Goal: Task Accomplishment & Management: Manage account settings

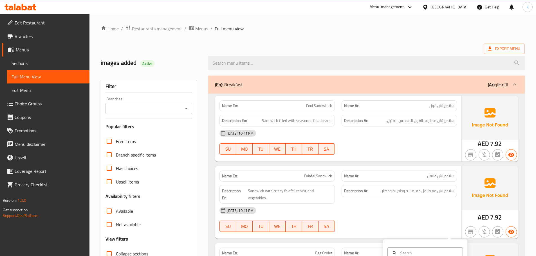
scroll to position [225, 0]
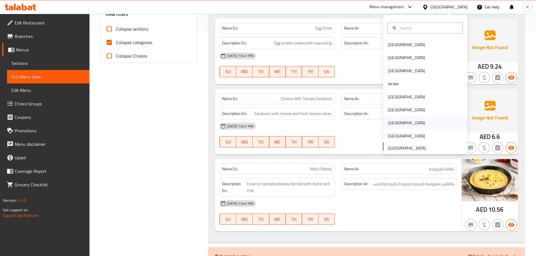
click at [396, 124] on div "[GEOGRAPHIC_DATA]" at bounding box center [407, 123] width 46 height 13
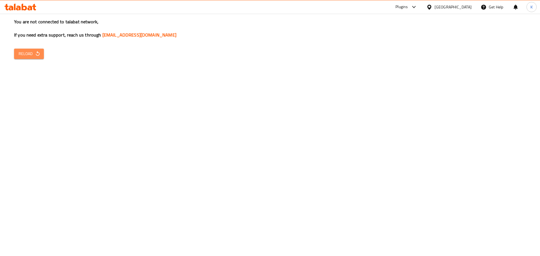
click at [37, 51] on icon "button" at bounding box center [38, 54] width 6 height 6
click at [31, 55] on span "Reload" at bounding box center [29, 53] width 21 height 7
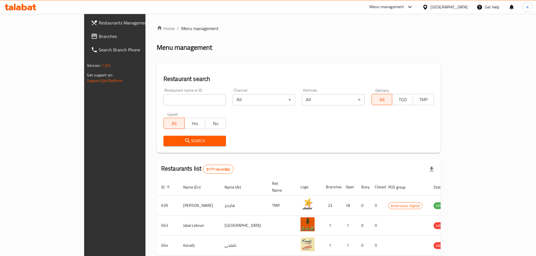
click at [99, 36] on span "Branches" at bounding box center [134, 36] width 70 height 7
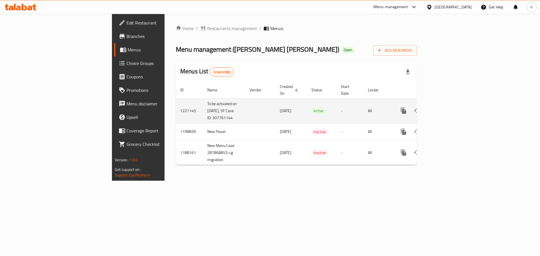
click at [447, 108] on icon "enhanced table" at bounding box center [444, 110] width 5 height 5
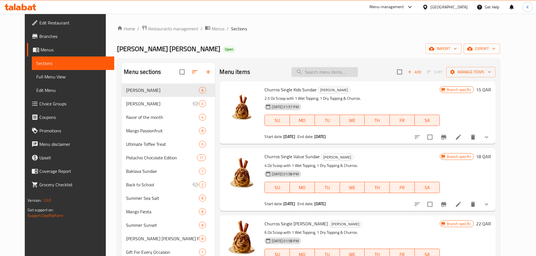
click at [334, 73] on input "search" at bounding box center [325, 72] width 66 height 10
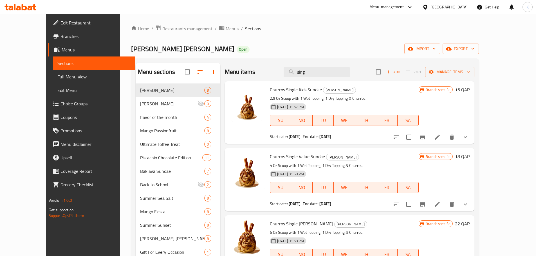
drag, startPoint x: 335, startPoint y: 71, endPoint x: 285, endPoint y: 62, distance: 50.5
click at [286, 63] on div "Menu items sing Add Sort Manage items" at bounding box center [350, 72] width 250 height 18
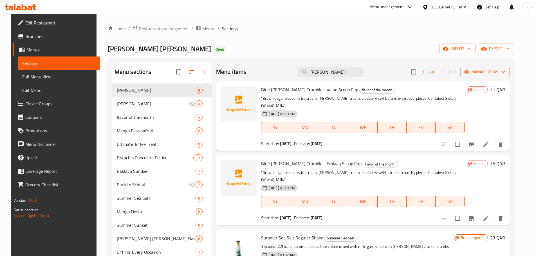
type input "crum"
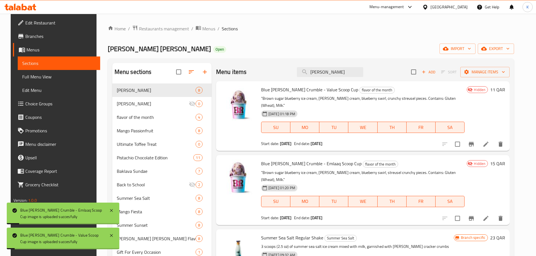
click at [299, 52] on div "Baskin Robbins Open import export" at bounding box center [311, 49] width 407 height 10
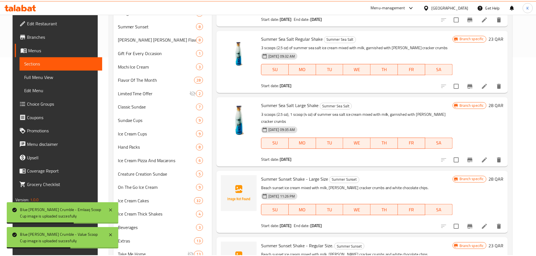
scroll to position [224, 0]
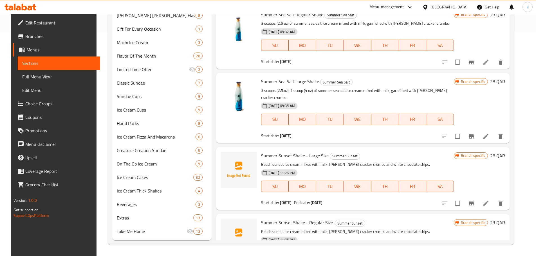
click at [460, 5] on div "Qatar" at bounding box center [449, 7] width 37 height 6
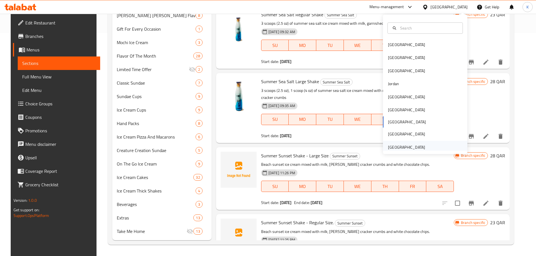
click at [412, 147] on div "[GEOGRAPHIC_DATA]" at bounding box center [406, 147] width 37 height 6
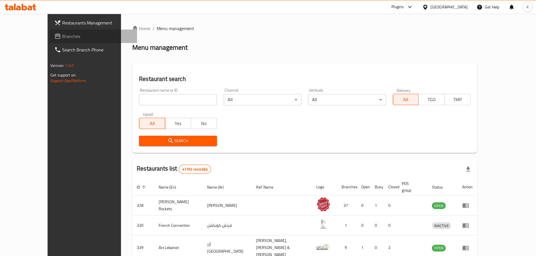
click at [62, 39] on span "Branches" at bounding box center [97, 36] width 70 height 7
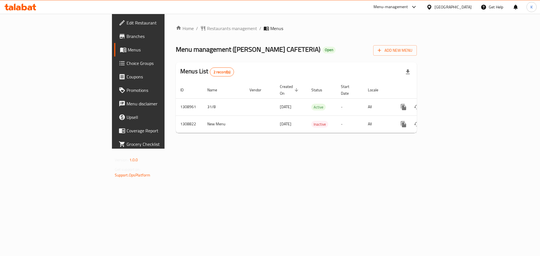
click at [428, 149] on div "Home / Restaurants management / Menus Menu management ( [PERSON_NAME] CAFETERIA…" at bounding box center [297, 81] width 264 height 135
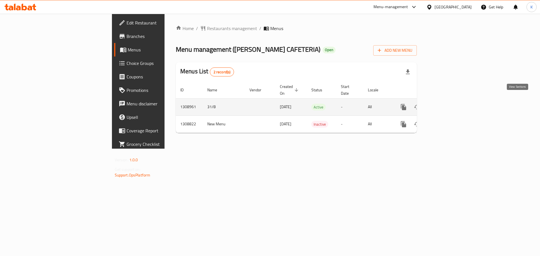
click at [447, 105] on icon "enhanced table" at bounding box center [444, 107] width 5 height 5
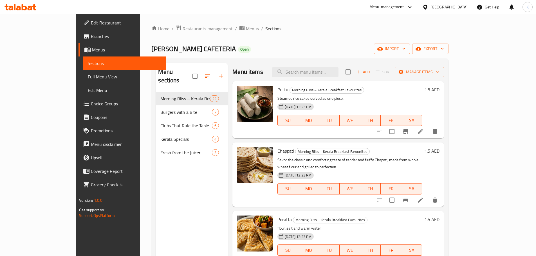
click at [342, 42] on div "Home / Restaurants management / Menus / Sections SHAI AL ZAFARANI CAFETERIA Ope…" at bounding box center [299, 174] width 297 height 299
click at [406, 45] on span "import" at bounding box center [392, 48] width 27 height 7
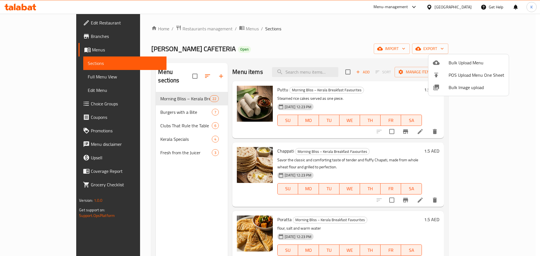
click at [455, 84] on span "Bulk Image upload" at bounding box center [477, 87] width 56 height 7
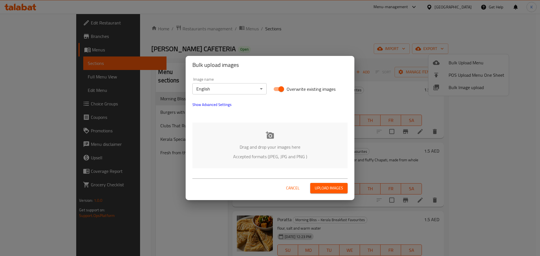
click at [260, 144] on p "Drag and drop your images here" at bounding box center [270, 147] width 138 height 7
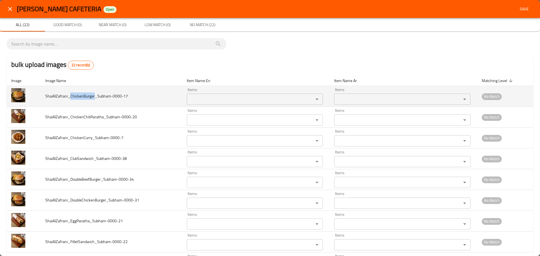
drag, startPoint x: 70, startPoint y: 95, endPoint x: 95, endPoint y: 96, distance: 25.3
click at [95, 96] on span "ShaiAlZafrani_ChickenBurger_Subham-0000-17" at bounding box center [86, 96] width 83 height 7
copy span "ChickenBurger"
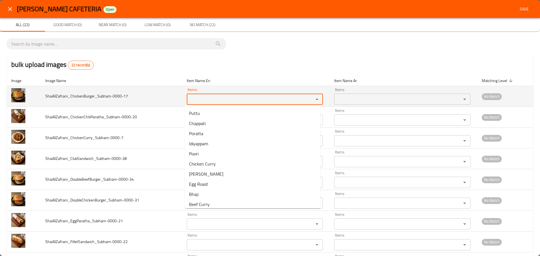
click at [208, 97] on input "Items" at bounding box center [247, 99] width 116 height 8
paste input "ChickenBurger"
click at [203, 100] on input "ChickenBurger" at bounding box center [247, 99] width 116 height 8
type input "Chicken Burger"
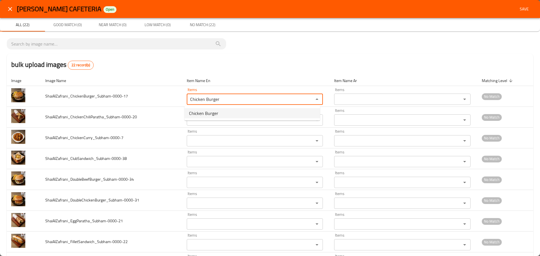
click at [211, 113] on span "Chicken Burger" at bounding box center [203, 113] width 29 height 7
type input "برجر دجاج"
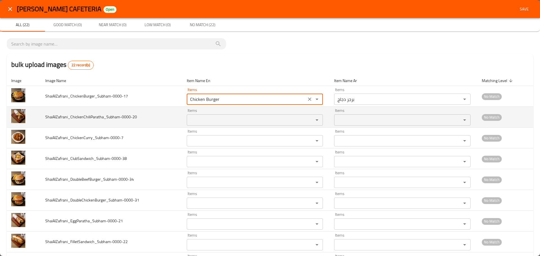
type input "Chicken Burger"
click at [77, 120] on span "ShaiAlZafrani_ChickenChiliParatha_Subham-0000-20" at bounding box center [91, 116] width 92 height 7
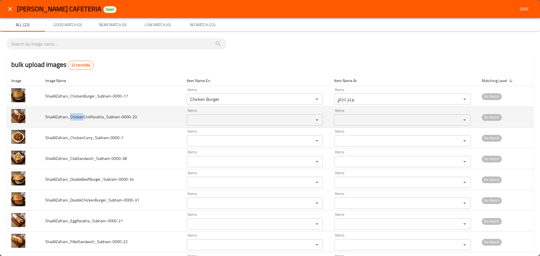
drag, startPoint x: 70, startPoint y: 116, endPoint x: 83, endPoint y: 116, distance: 13.5
click at [83, 116] on span "ShaiAlZafrani_ChickenChiliParatha_Subham-0000-20" at bounding box center [91, 116] width 92 height 7
copy span "Chicken"
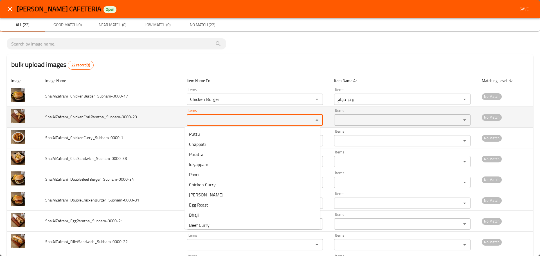
click at [205, 121] on input "Items" at bounding box center [247, 120] width 116 height 8
paste input "Chicken"
type input "Chicken"
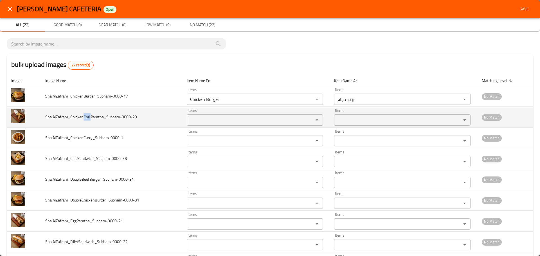
drag, startPoint x: 82, startPoint y: 116, endPoint x: 90, endPoint y: 119, distance: 8.3
click at [90, 119] on span "ShaiAlZafrani_ChickenChiliParatha_Subham-0000-20" at bounding box center [91, 116] width 92 height 7
copy span "Chili"
click at [213, 120] on input "Items" at bounding box center [247, 120] width 116 height 8
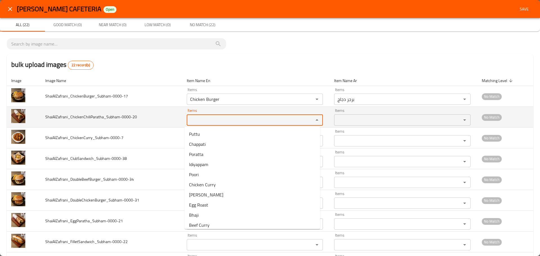
paste input "Chili"
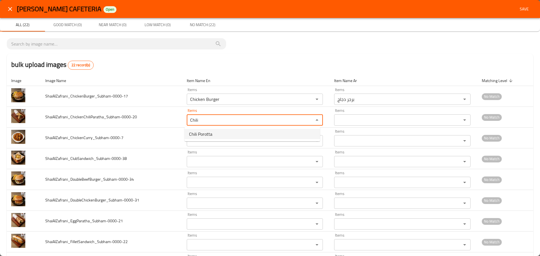
click at [204, 134] on span "Chili Porotta" at bounding box center [200, 134] width 23 height 7
type input "Chili Porotta"
type input "بوروتا الفلفل الحار"
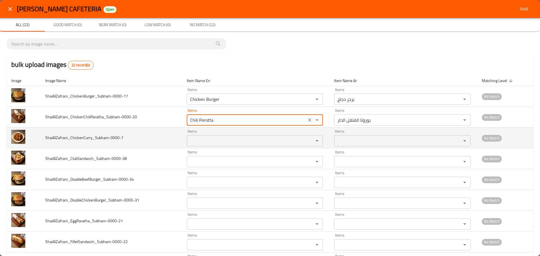
type input "Chili Porotta"
drag, startPoint x: 82, startPoint y: 136, endPoint x: 70, endPoint y: 137, distance: 12.4
click at [70, 137] on span "ShaiAlZafrani_ChickenCurry_Subham-0000-7" at bounding box center [84, 137] width 78 height 7
copy span "Chicken"
click at [210, 137] on div "Items" at bounding box center [255, 140] width 136 height 11
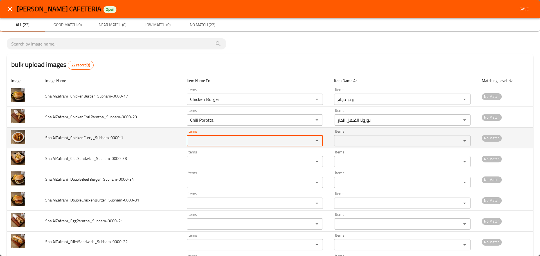
paste input "Chicken"
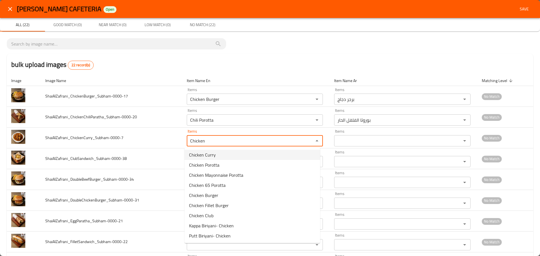
click at [211, 152] on span "Chicken Curry" at bounding box center [202, 155] width 27 height 7
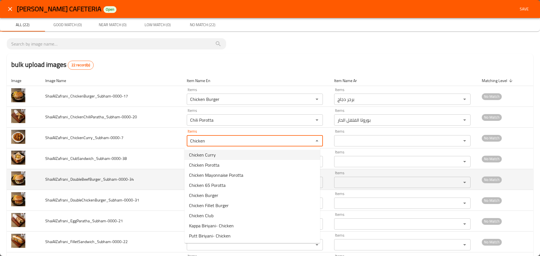
type input "Chicken Curry"
type input "دجاج كاري"
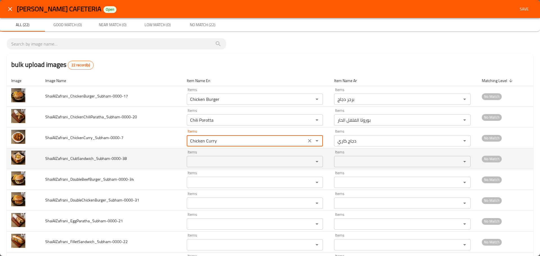
type input "Chicken Curry"
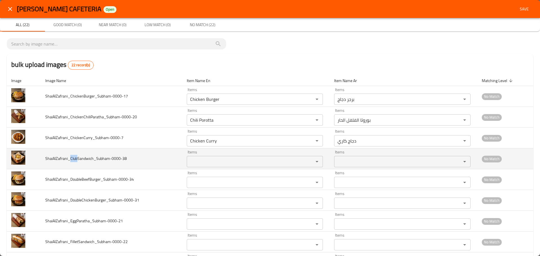
drag, startPoint x: 76, startPoint y: 159, endPoint x: 69, endPoint y: 159, distance: 7.3
click at [69, 159] on span "ShaiAlZafrani_ClubSandwich_Subham-0000-38" at bounding box center [86, 158] width 82 height 7
copy span "Club"
click at [198, 161] on input "Items" at bounding box center [247, 162] width 116 height 8
paste input "Club"
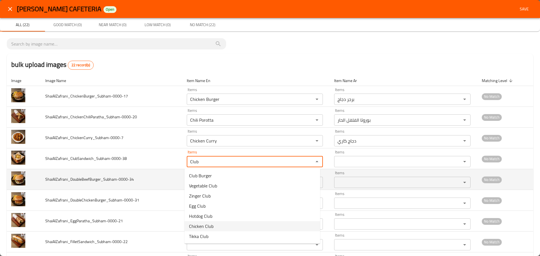
type input "Club"
click at [142, 182] on td "ShaiAlZafrani_DoubleBeefBurger_Subham-0000-34" at bounding box center [112, 179] width 142 height 21
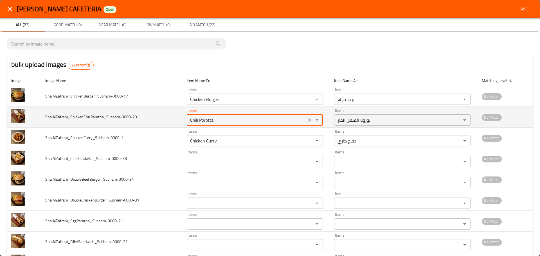
drag, startPoint x: 216, startPoint y: 122, endPoint x: 159, endPoint y: 115, distance: 57.5
click at [161, 115] on tr "ShaiAlZafrani_ChickenChiliParatha_Subham-0000-20 Items Chili Porotta Items Item…" at bounding box center [270, 117] width 527 height 21
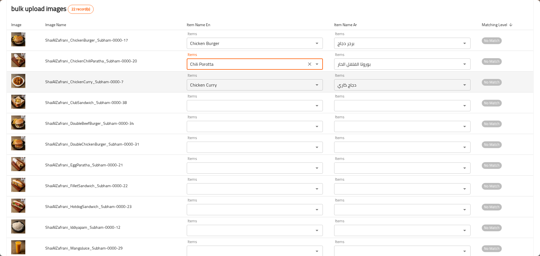
scroll to position [56, 0]
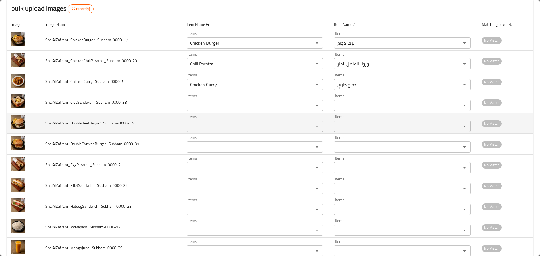
click at [105, 123] on span "ShaiAlZafrani_DoubleBeefBurger_Subham-0000-34" at bounding box center [89, 123] width 89 height 7
drag, startPoint x: 80, startPoint y: 122, endPoint x: 71, endPoint y: 122, distance: 9.3
click at [71, 122] on span "ShaiAlZafrani_DoubleBeefBurger_Subham-0000-34" at bounding box center [89, 123] width 89 height 7
copy span "Doubl"
click at [205, 130] on input "Items" at bounding box center [247, 126] width 116 height 8
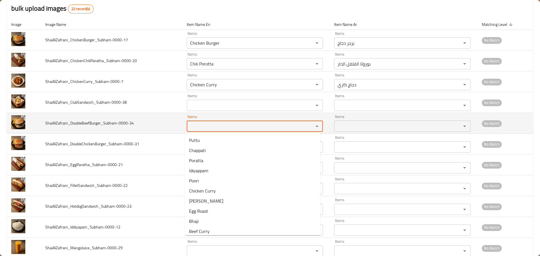
paste input "Doubl"
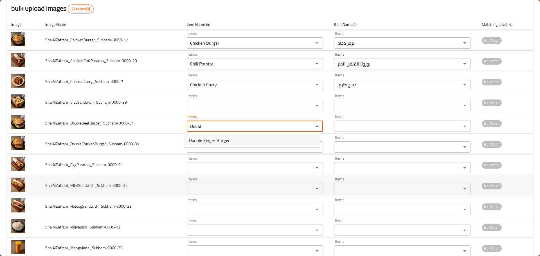
drag, startPoint x: 207, startPoint y: 138, endPoint x: 114, endPoint y: 175, distance: 100.2
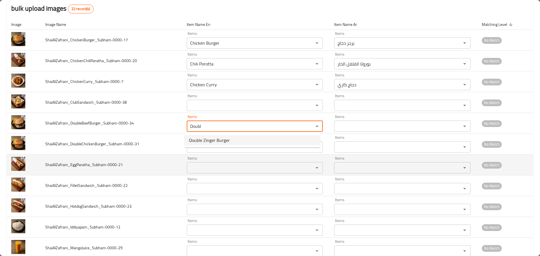
click at [169, 190] on body "​ Menu-management United Arab Emirates Get Help K Edit Restaurant Branches Menu…" at bounding box center [270, 135] width 540 height 243
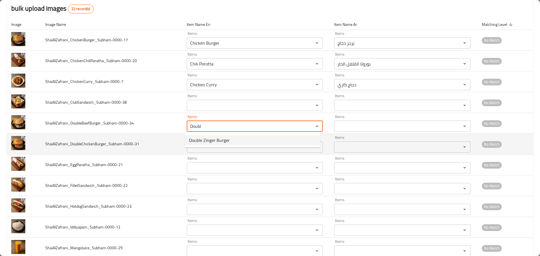
type input "Doubl"
click at [96, 151] on td "ShaiAlZafrani_DoubleChickenBurger_Subham-0000-31" at bounding box center [112, 144] width 142 height 21
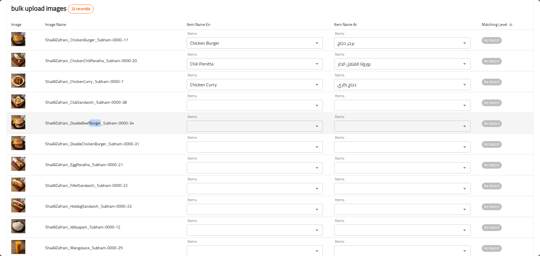
drag, startPoint x: 90, startPoint y: 125, endPoint x: 100, endPoint y: 128, distance: 11.3
click at [100, 128] on td "ShaiAlZafrani_DoubleBeefBurger_Subham-0000-34" at bounding box center [112, 123] width 142 height 21
copy span "Burger"
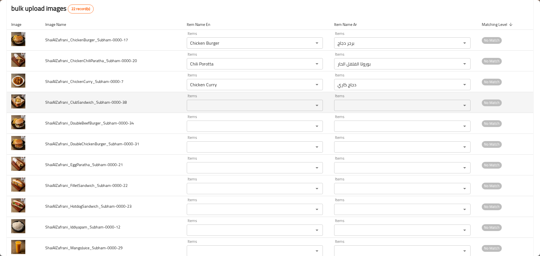
click at [198, 104] on input "Items" at bounding box center [247, 106] width 116 height 8
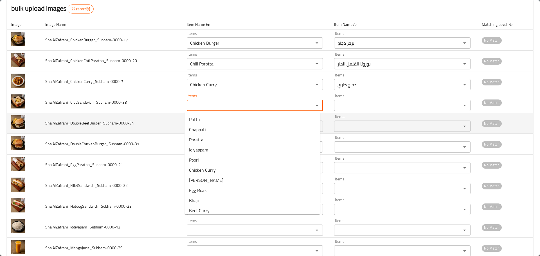
click at [155, 127] on td "ShaiAlZafrani_DoubleBeefBurger_Subham-0000-34" at bounding box center [112, 123] width 142 height 21
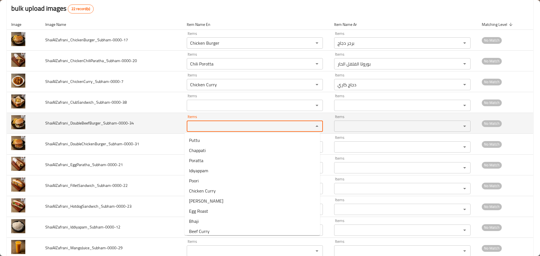
click at [200, 123] on input "Items" at bounding box center [247, 126] width 116 height 8
paste input "Burger"
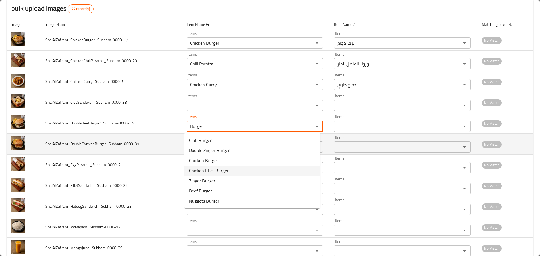
type input "Burger"
click at [115, 144] on span "ShaiAlZafrani_DoubleChickenBurger_Subham-0000-31" at bounding box center [92, 143] width 94 height 7
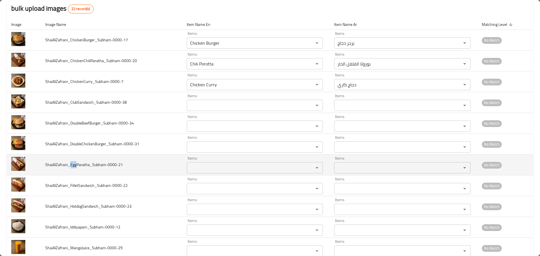
drag, startPoint x: 75, startPoint y: 166, endPoint x: 70, endPoint y: 165, distance: 5.4
click at [70, 165] on span "ShaiAlZafrani_EggParatha_Subham-0000-21" at bounding box center [84, 164] width 78 height 7
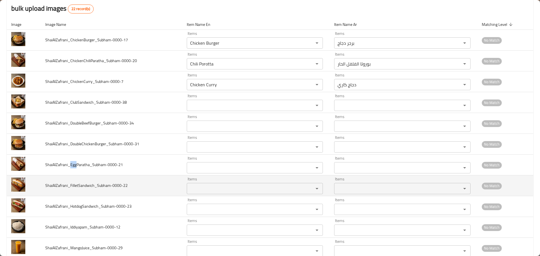
copy span "Egg"
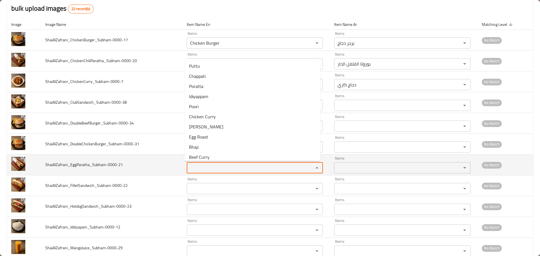
click at [191, 167] on input "Items" at bounding box center [247, 168] width 116 height 8
paste input "Egg"
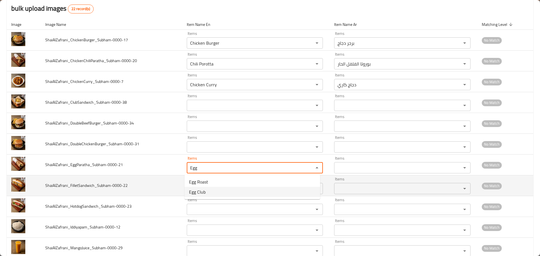
type input "Egg"
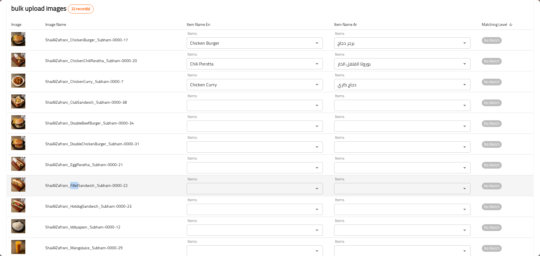
drag, startPoint x: 78, startPoint y: 186, endPoint x: 70, endPoint y: 186, distance: 7.6
click at [70, 186] on span "ShaiAlZafrani_FilletSandwich_Subham-0000-22" at bounding box center [86, 185] width 82 height 7
copy span "Fillet"
click at [224, 188] on input "Items" at bounding box center [247, 189] width 116 height 8
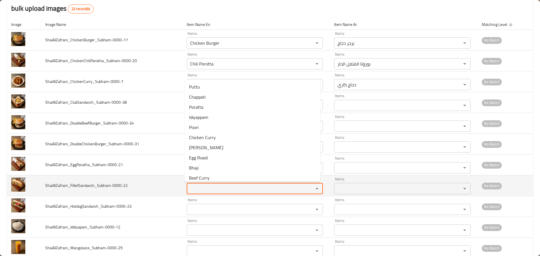
paste input "Fillet"
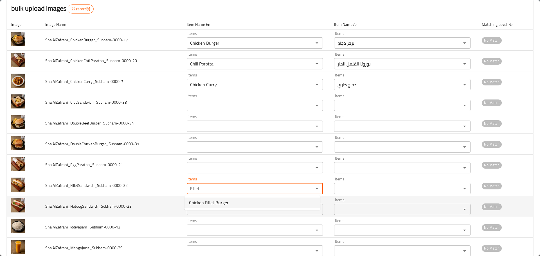
type input "Fillet"
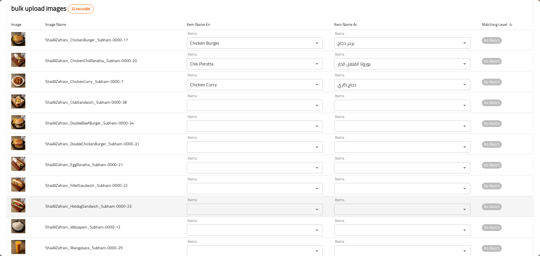
click at [85, 207] on span "ShaiAlZafrani_HotdogSandwich_Subham-0000-23" at bounding box center [88, 206] width 86 height 7
drag, startPoint x: 82, startPoint y: 207, endPoint x: 71, endPoint y: 207, distance: 11.5
click at [71, 207] on span "ShaiAlZafrani_HotdogSandwich_Subham-0000-23" at bounding box center [88, 206] width 86 height 7
copy span "Hotdog"
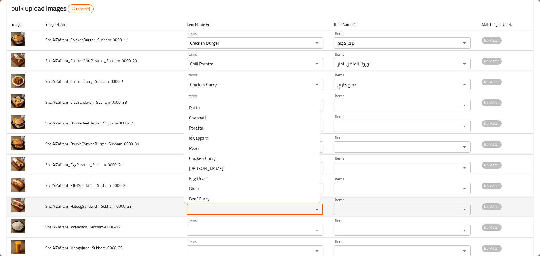
click at [213, 206] on input "Items" at bounding box center [247, 210] width 116 height 8
paste input "Hotdog"
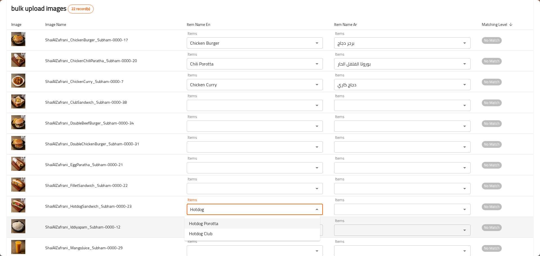
type input "Hotdog"
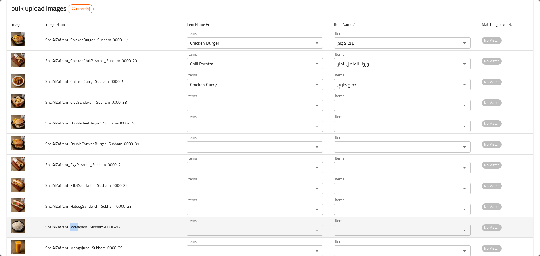
drag, startPoint x: 77, startPoint y: 227, endPoint x: 70, endPoint y: 227, distance: 7.9
click at [70, 227] on span "ShaiAlZafrani_Iddiyapam_Subham-0000-12" at bounding box center [82, 227] width 75 height 7
click at [200, 228] on input "Items" at bounding box center [247, 231] width 116 height 8
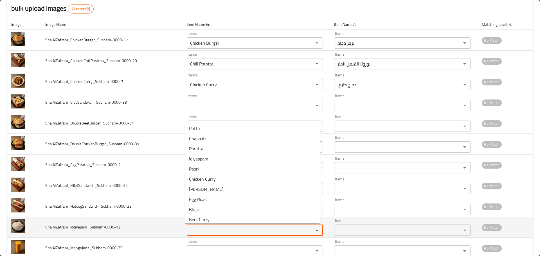
paste input "Iddiy"
click at [189, 230] on input "Iddiy" at bounding box center [247, 231] width 116 height 8
click at [203, 228] on input "Iddiy" at bounding box center [247, 231] width 116 height 8
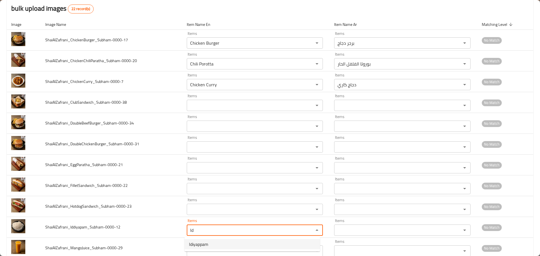
click at [216, 247] on li "Idiyappam" at bounding box center [253, 245] width 136 height 10
type input "Idiyappam"
type input "إديابام"
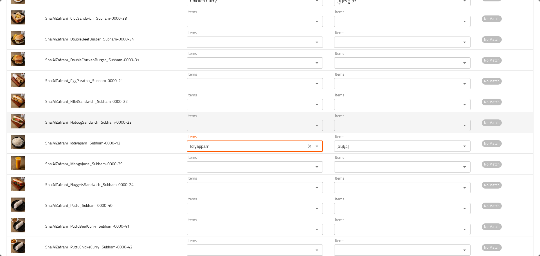
scroll to position [169, 0]
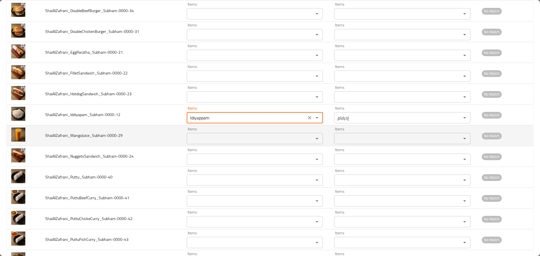
type input "Idiyappam"
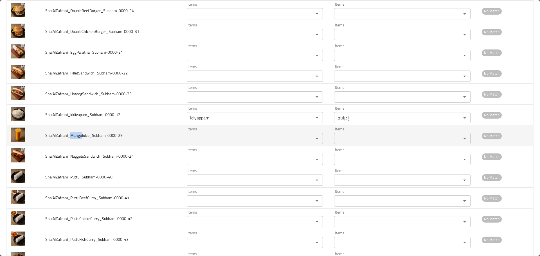
drag, startPoint x: 80, startPoint y: 137, endPoint x: 70, endPoint y: 137, distance: 10.1
click at [70, 137] on span "ShaiAlZafrani_MangoJuice_Subham-0000-29" at bounding box center [83, 135] width 77 height 7
click at [196, 140] on input "Items" at bounding box center [247, 139] width 116 height 8
paste input "Mango"
type input "Mango"
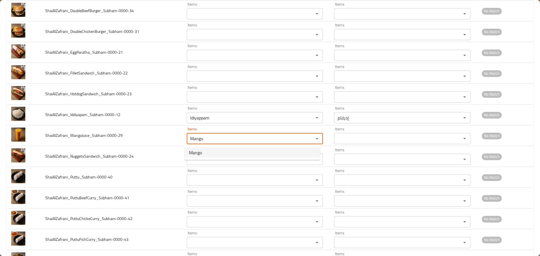
click at [199, 155] on span "Mango" at bounding box center [195, 152] width 13 height 7
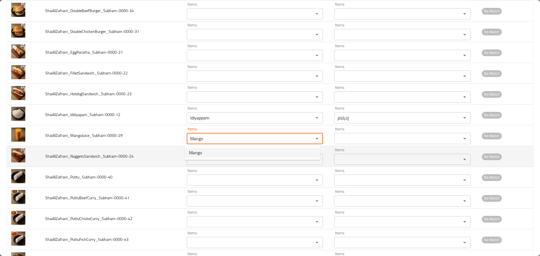
type input "مانجو"
type input "Mango"
drag, startPoint x: 81, startPoint y: 157, endPoint x: 70, endPoint y: 158, distance: 11.5
click at [70, 158] on span "ShaiAlZafrani_NuggetsSandwich_Subham-0000-24" at bounding box center [89, 156] width 88 height 7
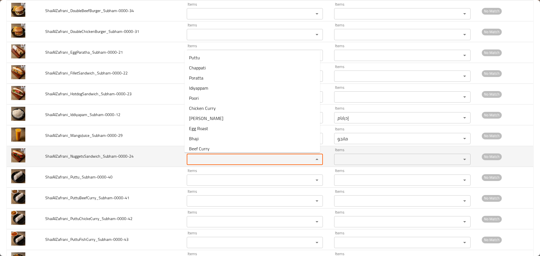
click at [207, 160] on input "Items" at bounding box center [247, 160] width 116 height 8
paste input "Nugget"
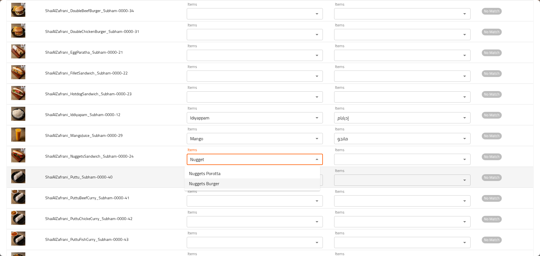
type input "Nugget"
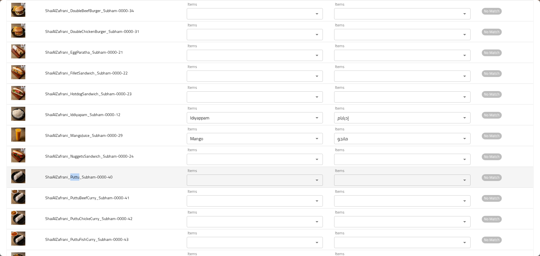
drag, startPoint x: 79, startPoint y: 178, endPoint x: 70, endPoint y: 178, distance: 8.7
click at [70, 178] on span "ShaiAlZafrani_Puttu_Subham-0000-40" at bounding box center [78, 177] width 67 height 7
click at [197, 182] on input "Items" at bounding box center [247, 180] width 116 height 8
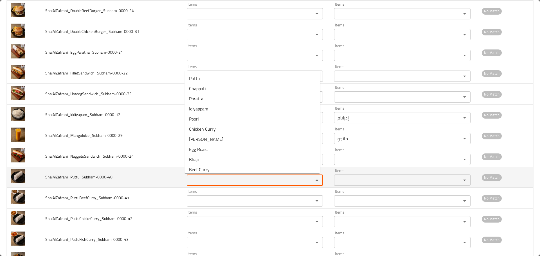
paste input "Puttu"
type input "Puttu"
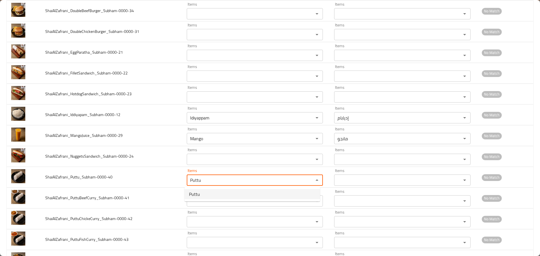
click at [197, 193] on span "Puttu" at bounding box center [194, 194] width 11 height 7
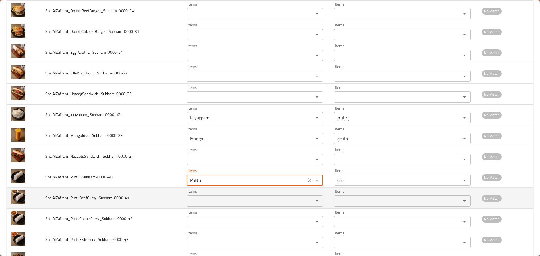
type input "بوتو"
type input "Puttu"
drag, startPoint x: 79, startPoint y: 198, endPoint x: 71, endPoint y: 198, distance: 7.9
click at [71, 198] on span "ShaiAlZafrani_PuttuBeefCurry_Subham-0000-41" at bounding box center [87, 198] width 84 height 7
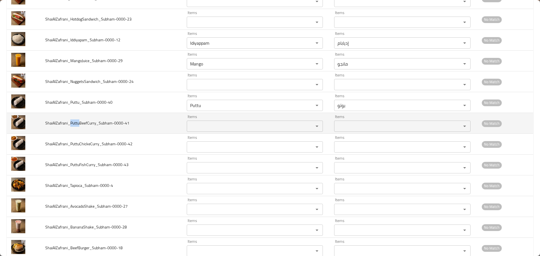
scroll to position [253, 0]
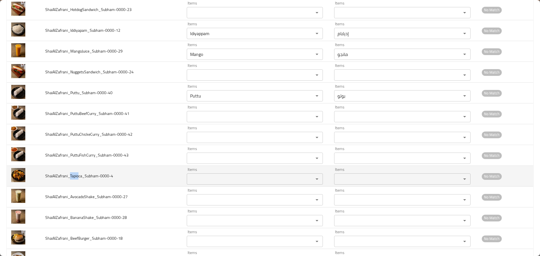
drag, startPoint x: 78, startPoint y: 175, endPoint x: 70, endPoint y: 175, distance: 7.9
click at [70, 175] on span "ShaiAlZafrani_Tapioca_Subham-0000-4" at bounding box center [79, 176] width 68 height 7
click at [200, 176] on input "Items" at bounding box center [247, 179] width 116 height 8
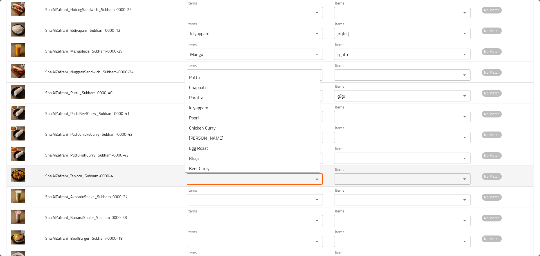
paste input "Tapio"
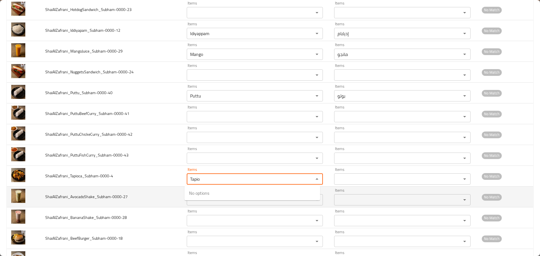
type input "Tapio"
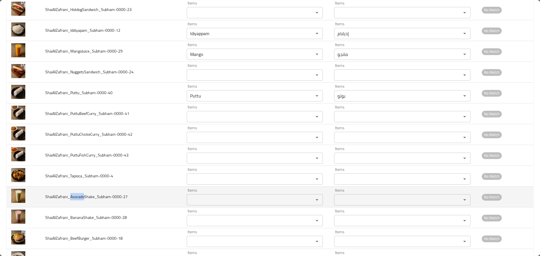
drag, startPoint x: 84, startPoint y: 196, endPoint x: 71, endPoint y: 197, distance: 13.3
click at [71, 197] on span "ShaiAlZafrani_AvocadoShake_Subham-0000-27" at bounding box center [86, 196] width 82 height 7
click at [195, 198] on input "Items" at bounding box center [247, 200] width 116 height 8
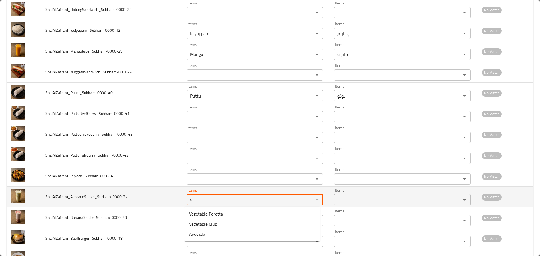
drag, startPoint x: 194, startPoint y: 198, endPoint x: 158, endPoint y: 194, distance: 36.0
click at [158, 194] on tr "ShaiAlZafrani_AvocadoShake_Subham-0000-27 Items v Items Items Items No Match" at bounding box center [270, 197] width 527 height 21
paste input "Avocado"
type input "Avocado"
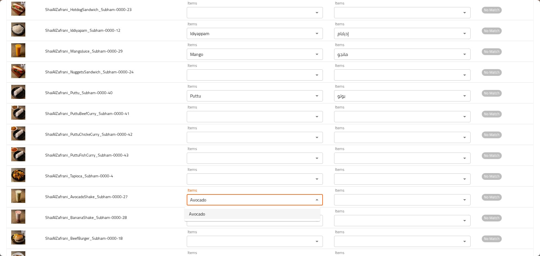
click at [203, 213] on span "Avocado" at bounding box center [197, 214] width 16 height 7
type input "أفوكادو"
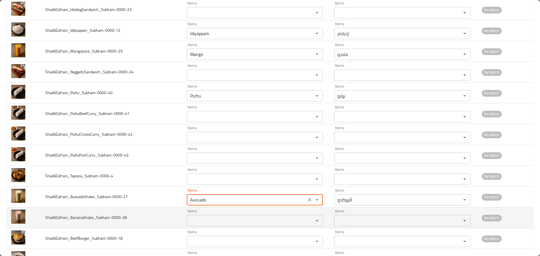
type input "Avocado"
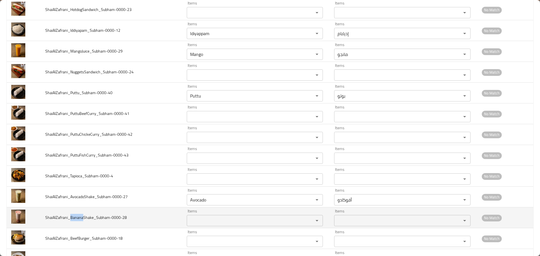
drag, startPoint x: 82, startPoint y: 217, endPoint x: 70, endPoint y: 218, distance: 12.4
click at [70, 218] on span "ShaiAlZafrani_BananaShake_Subham-0000-28" at bounding box center [86, 217] width 82 height 7
click at [206, 218] on input "Items" at bounding box center [247, 221] width 116 height 8
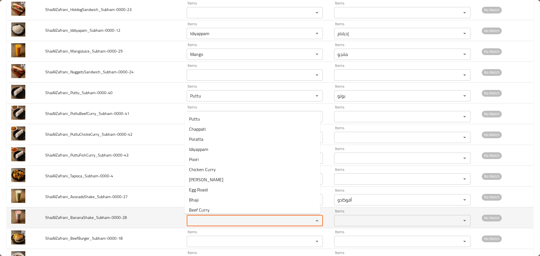
paste input "Banana"
type input "Banana"
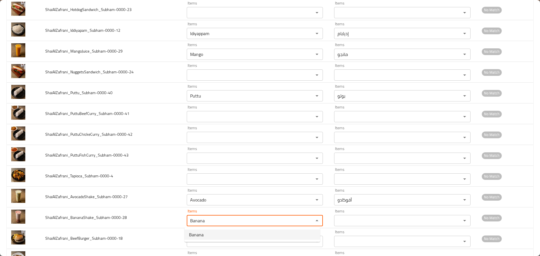
click at [197, 234] on span "Banana" at bounding box center [196, 235] width 15 height 7
type input "موز"
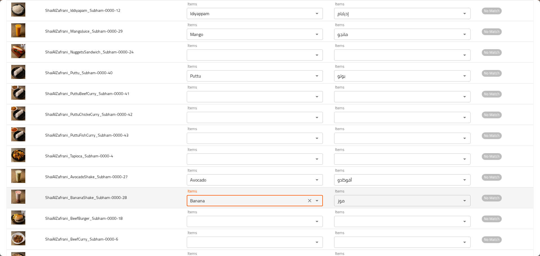
scroll to position [299, 0]
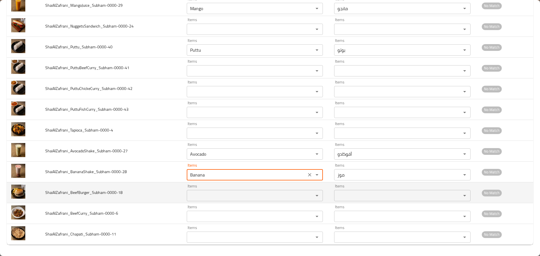
type input "Banana"
drag, startPoint x: 78, startPoint y: 193, endPoint x: 70, endPoint y: 192, distance: 8.2
click at [70, 192] on span "ShaiAlZafrani_BeefBurger_Subham-0000-18" at bounding box center [83, 192] width 77 height 7
click at [205, 200] on div "Items" at bounding box center [255, 195] width 136 height 11
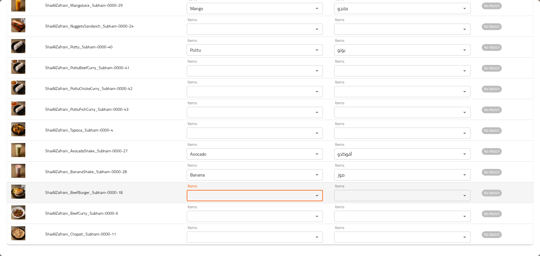
paste input "Beef"
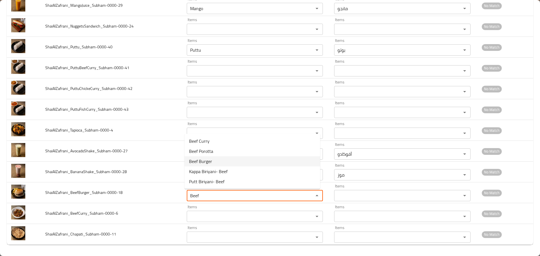
click at [209, 158] on span "Beef Burger" at bounding box center [200, 161] width 23 height 7
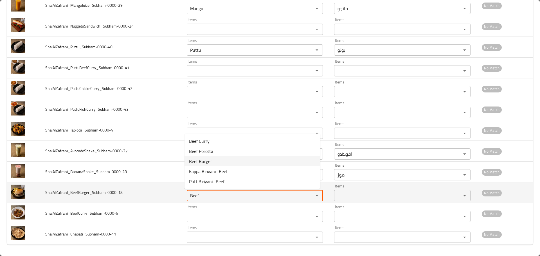
type input "Beef Burger"
type input "برجر لحم بقري"
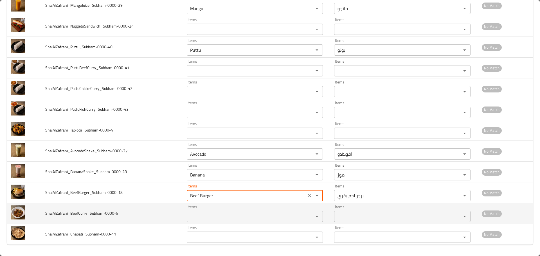
type input "Beef Burger"
click at [206, 217] on input "Items" at bounding box center [247, 217] width 116 height 8
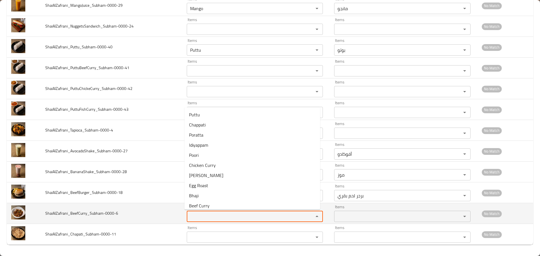
paste input "Beef"
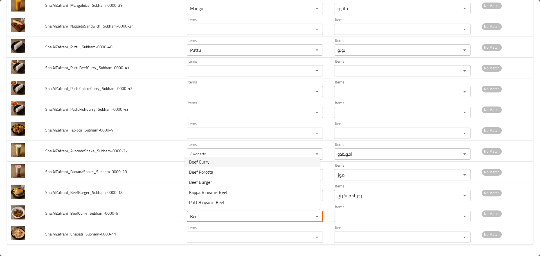
click at [212, 165] on li "Beef Curry" at bounding box center [253, 162] width 136 height 10
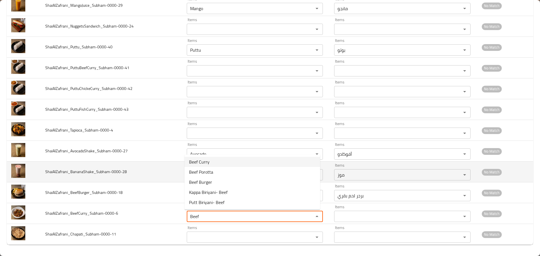
type input "Beef Curry"
type input "لحم بقري كاري"
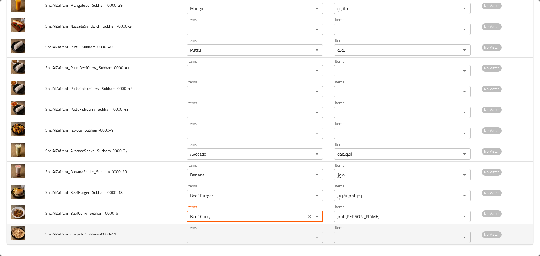
type input "Beef Curry"
click at [200, 238] on input "Items" at bounding box center [247, 238] width 116 height 8
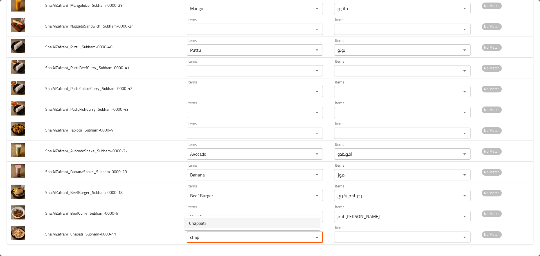
click at [210, 221] on li "Chappati" at bounding box center [253, 223] width 136 height 10
type input "Chappati"
type input "شاباتي"
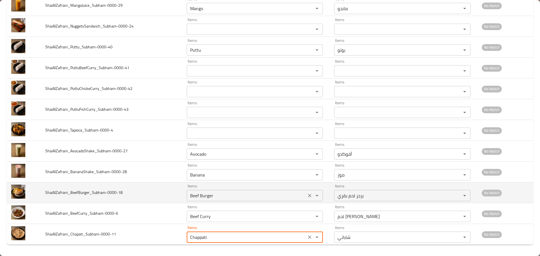
type input "Chappati"
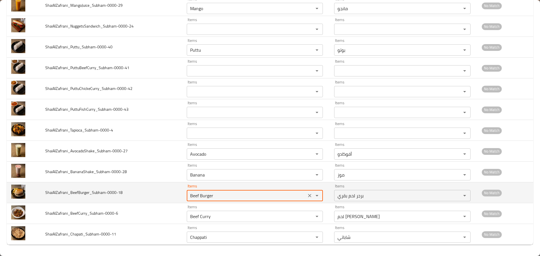
drag, startPoint x: 220, startPoint y: 196, endPoint x: 145, endPoint y: 189, distance: 75.0
click at [145, 189] on tr "ShaiAlZafrani_BeefBurger_Subham-0000-18 Items Beef Burger Items Items برجر لحم …" at bounding box center [270, 193] width 527 height 21
click at [168, 190] on td "ShaiAlZafrani_BeefBurger_Subham-0000-18" at bounding box center [112, 193] width 142 height 21
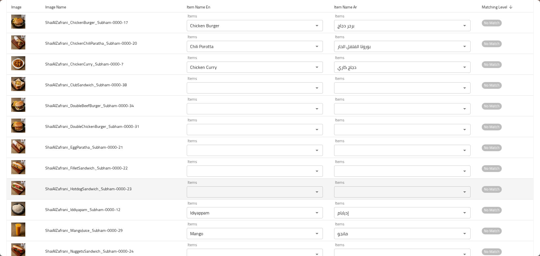
scroll to position [46, 0]
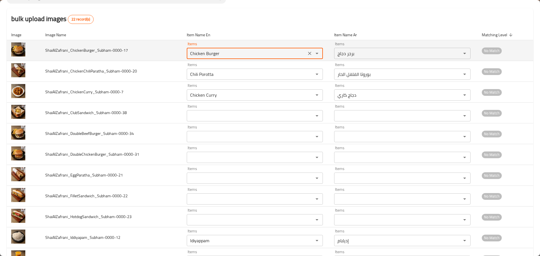
drag, startPoint x: 173, startPoint y: 46, endPoint x: 147, endPoint y: 41, distance: 26.3
click at [147, 41] on tr "ShaiAlZafrani_ChickenBurger_Subham-0000-17 Items Chicken Burger Items Items برج…" at bounding box center [270, 50] width 527 height 21
click at [309, 53] on icon "Clear" at bounding box center [310, 53] width 3 height 3
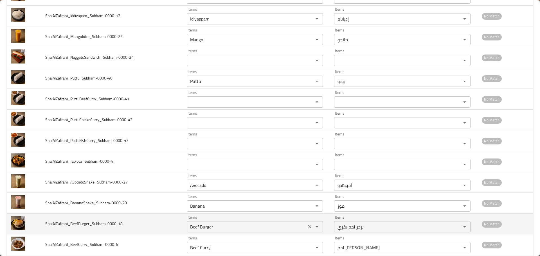
scroll to position [299, 0]
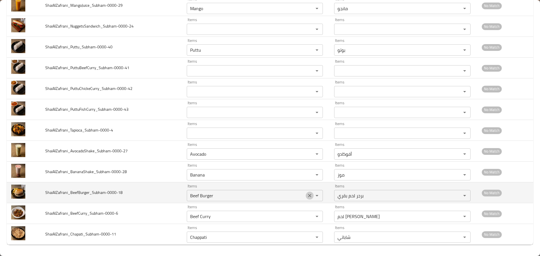
click at [307, 194] on icon "Clear" at bounding box center [310, 196] width 6 height 6
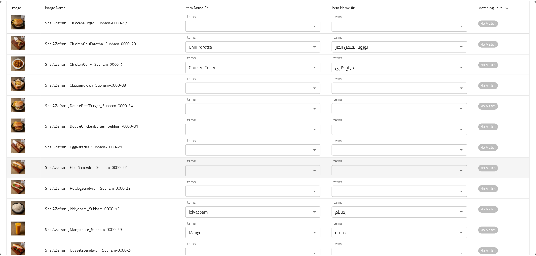
scroll to position [0, 0]
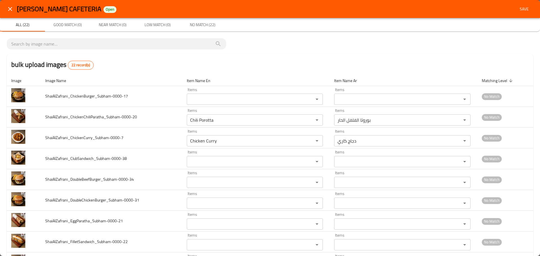
click at [518, 9] on span "Save" at bounding box center [525, 9] width 14 height 7
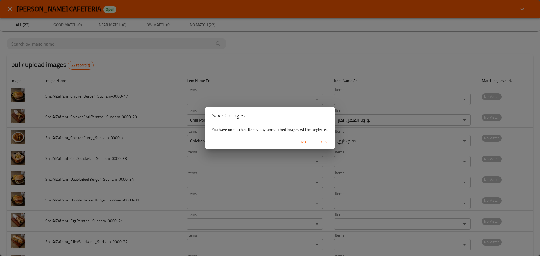
click at [326, 142] on span "Yes" at bounding box center [324, 142] width 14 height 7
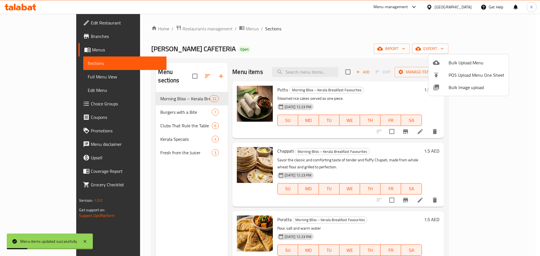
click at [29, 76] on div at bounding box center [270, 128] width 540 height 256
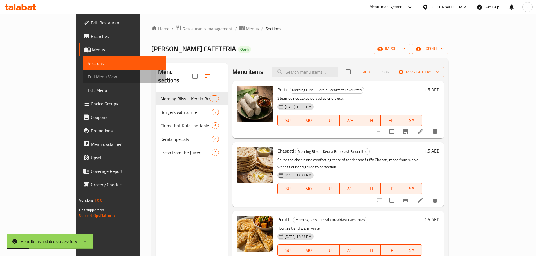
click at [88, 76] on span "Full Menu View" at bounding box center [124, 76] width 73 height 7
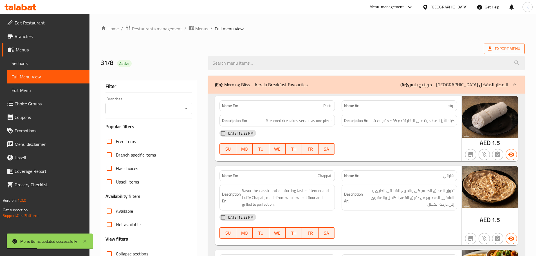
click at [489, 45] on span "Export Menu" at bounding box center [504, 48] width 32 height 7
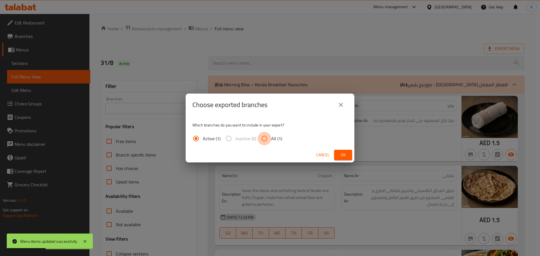
click at [266, 140] on input "All (1)" at bounding box center [265, 139] width 14 height 14
radio input "true"
click at [344, 154] on span "Ok" at bounding box center [343, 155] width 9 height 7
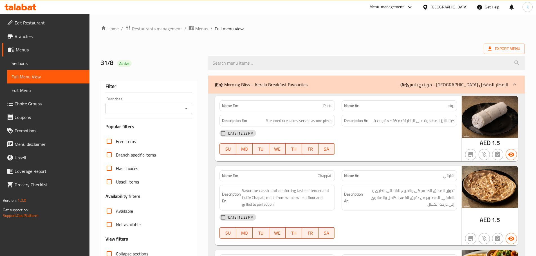
click at [448, 9] on div "United Arab Emirates" at bounding box center [449, 7] width 37 height 6
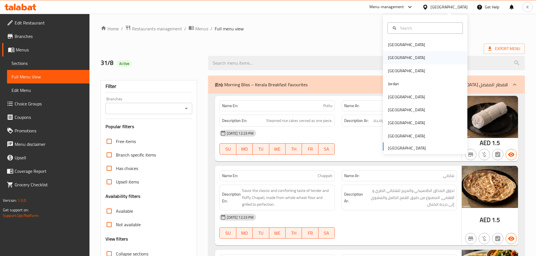
click at [397, 55] on div "Egypt" at bounding box center [407, 57] width 46 height 13
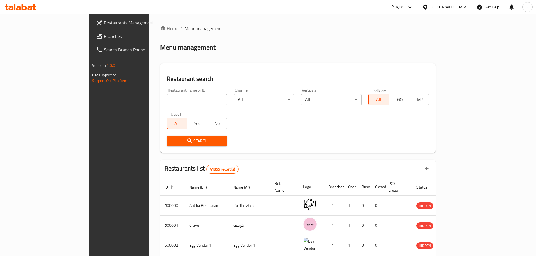
click at [167, 100] on input "search" at bounding box center [197, 99] width 61 height 11
paste input "86317"
click at [171, 141] on span "Search" at bounding box center [197, 141] width 52 height 7
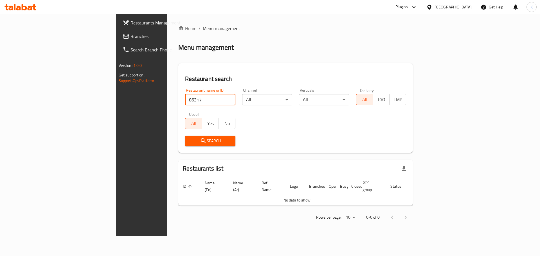
click at [185, 99] on input "86317" at bounding box center [210, 99] width 50 height 11
type input "686317"
click button "Search" at bounding box center [210, 141] width 50 height 10
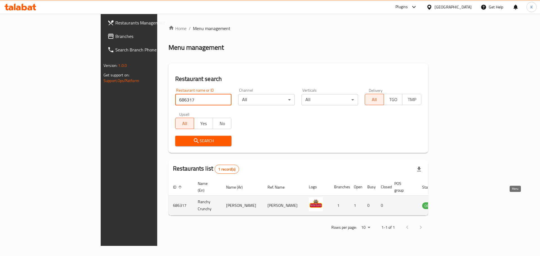
click at [459, 204] on icon "enhanced table" at bounding box center [455, 206] width 6 height 5
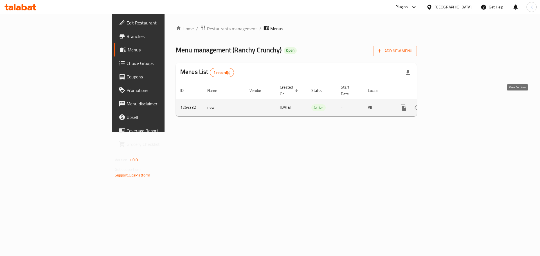
click at [447, 105] on icon "enhanced table" at bounding box center [444, 107] width 5 height 5
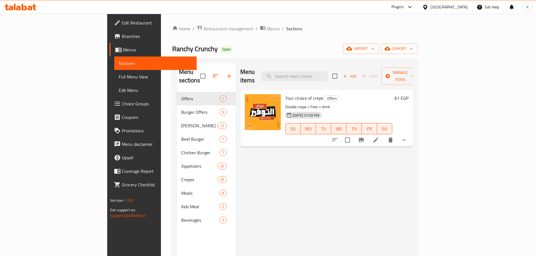
click at [122, 25] on span "Edit Restaurant" at bounding box center [157, 22] width 70 height 7
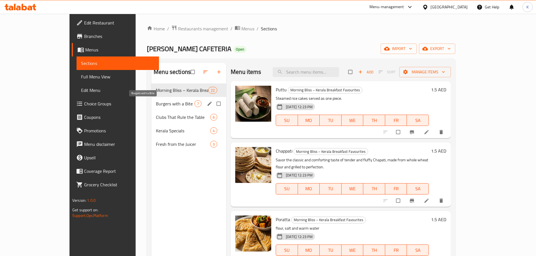
drag, startPoint x: 145, startPoint y: 101, endPoint x: 142, endPoint y: 121, distance: 20.3
click at [156, 101] on span "Burgers with a Bite" at bounding box center [175, 103] width 39 height 7
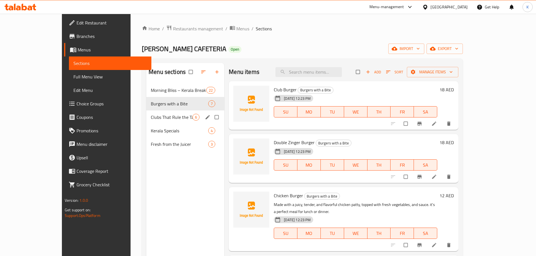
click at [146, 122] on div "Clubs That Rule the Table 6" at bounding box center [185, 118] width 78 height 14
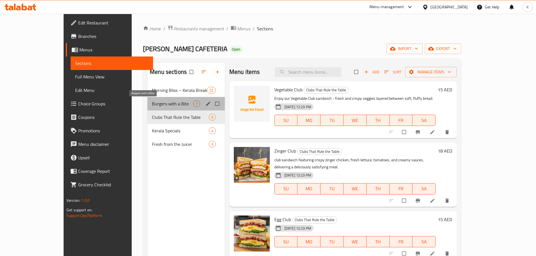
click at [152, 104] on span "Burgers with a Bite" at bounding box center [172, 103] width 41 height 7
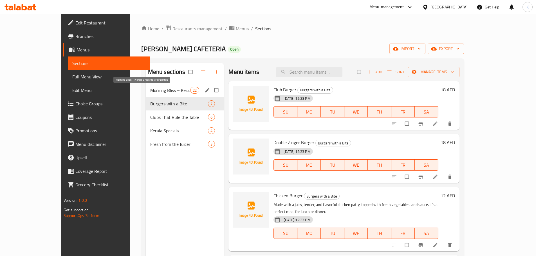
click at [154, 93] on span "Morning Bliss – Kerala Breakfast Favourites" at bounding box center [170, 90] width 40 height 7
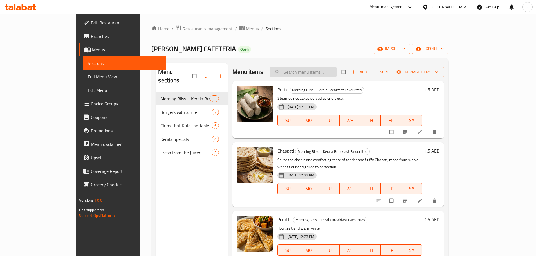
click at [318, 71] on input "search" at bounding box center [303, 72] width 66 height 10
paste input "Club"
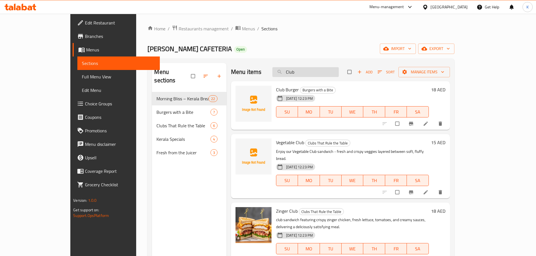
click at [316, 73] on input "Club" at bounding box center [305, 72] width 66 height 10
paste input "hili Porotta"
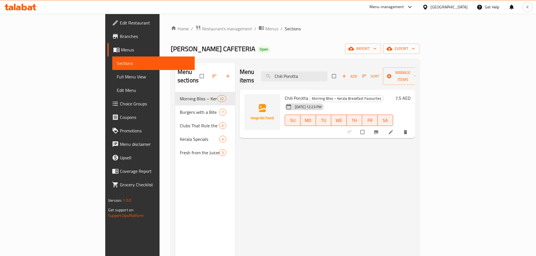
drag, startPoint x: 321, startPoint y: 72, endPoint x: 379, endPoint y: 77, distance: 58.2
click at [379, 77] on div "Menu items Chili Porotta Add Sort Manage items" at bounding box center [327, 76] width 175 height 27
drag, startPoint x: 331, startPoint y: 70, endPoint x: 254, endPoint y: 61, distance: 77.4
click at [249, 62] on div "Menu sections Morning Bliss – Kerala Breakfast Favourites 22 Burgers with a Bit…" at bounding box center [295, 191] width 249 height 265
paste input "Beef Burger"
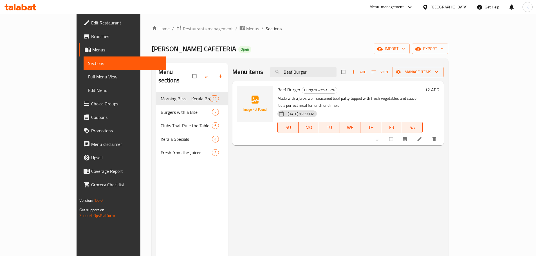
drag, startPoint x: 462, startPoint y: 97, endPoint x: 312, endPoint y: 102, distance: 150.4
click at [312, 102] on div "Beef Burger Burgers with a Bite Made with a juicy, well-seasoned beef patty top…" at bounding box center [350, 114] width 150 height 60
click at [338, 176] on div "Menu items Beef Burger Add Sort Manage items Beef Burger Burgers with a Bite Ma…" at bounding box center [336, 191] width 216 height 256
click at [322, 72] on input "Beef Burger" at bounding box center [303, 72] width 66 height 10
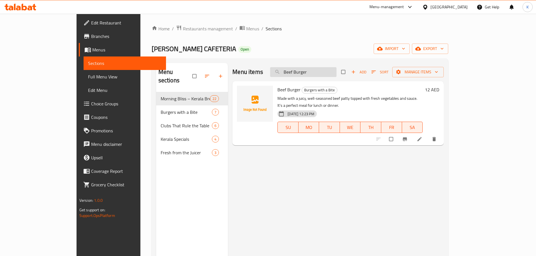
click at [322, 72] on input "Beef Burger" at bounding box center [303, 72] width 66 height 10
paste input "Chicken"
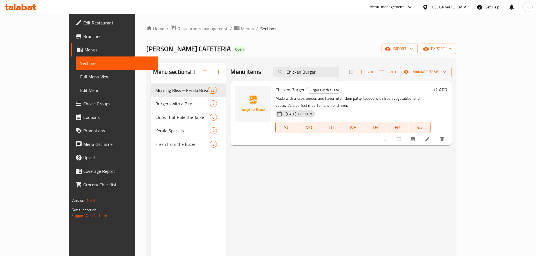
type input "Chicken Burger"
click at [276, 90] on span "Chicken Burger" at bounding box center [290, 90] width 29 height 8
copy h6 "Chicken Burger"
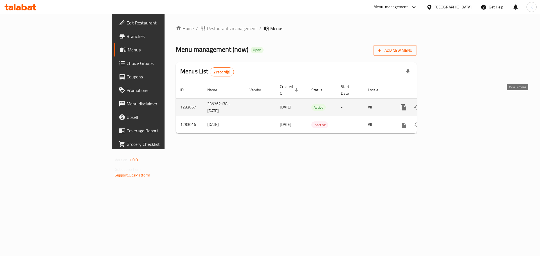
click at [451, 101] on link "enhanced table" at bounding box center [445, 108] width 14 height 14
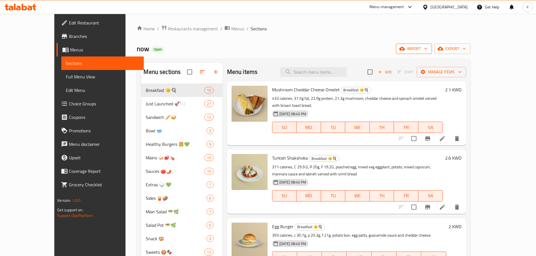
click at [432, 52] on button "import" at bounding box center [414, 49] width 36 height 10
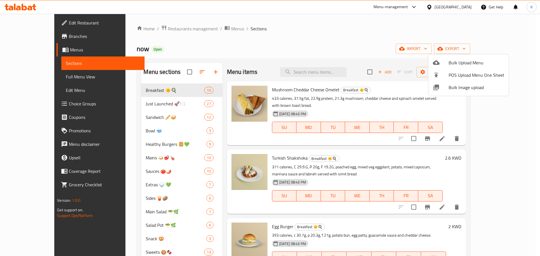
click at [449, 88] on span "Bulk Image upload" at bounding box center [477, 87] width 56 height 7
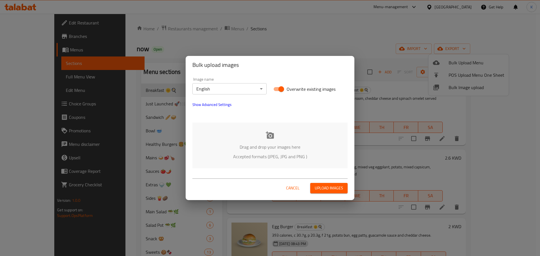
click at [238, 144] on p "Drag and drop your images here" at bounding box center [270, 147] width 138 height 7
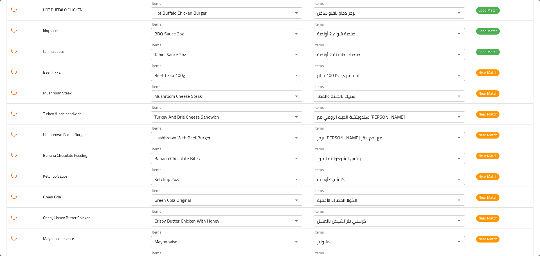
scroll to position [2055, 0]
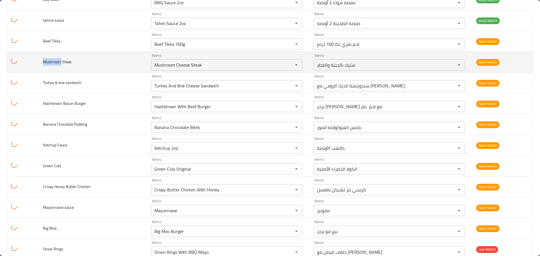
drag, startPoint x: 60, startPoint y: 62, endPoint x: 42, endPoint y: 62, distance: 17.7
click at [42, 62] on td "Mushroom Steak" at bounding box center [93, 62] width 108 height 21
copy span "Mushroom"
click at [156, 70] on div "Mushroom Cheese Steak Items" at bounding box center [226, 64] width 151 height 11
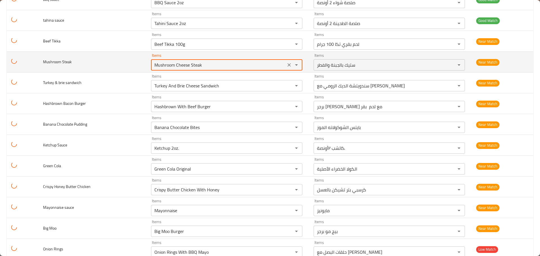
paste Steak "enhanced table"
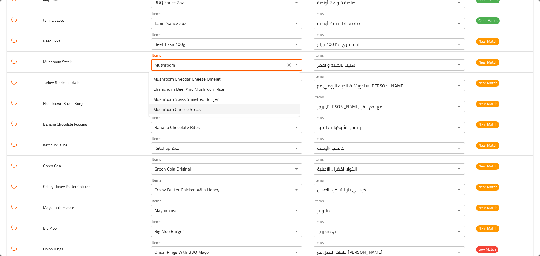
click at [160, 111] on span "Mushroom Cheese Steak" at bounding box center [177, 109] width 48 height 7
type Steak "Mushroom Cheese Steak"
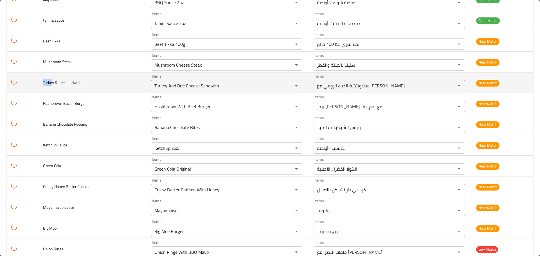
drag, startPoint x: 53, startPoint y: 81, endPoint x: 49, endPoint y: 82, distance: 3.7
click at [39, 81] on td "Turkey & brie sandwich" at bounding box center [93, 83] width 108 height 21
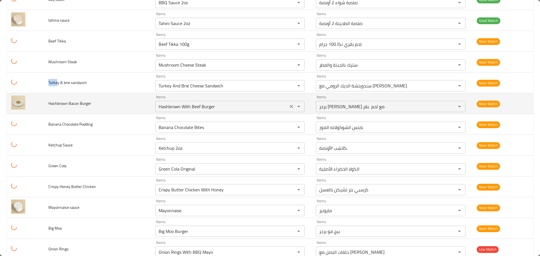
copy span "Turke"
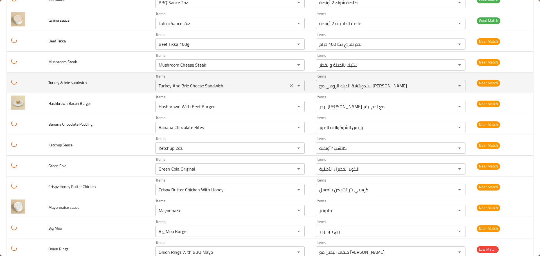
click at [169, 83] on sandwich "Turkey And Brie Cheese Sandwich" at bounding box center [222, 86] width 130 height 8
paste sandwich "enhanced table"
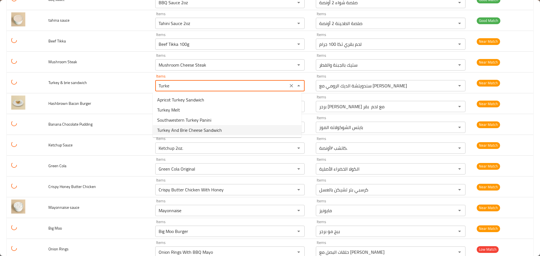
click at [178, 132] on span "Turkey And Brie Cheese Sandwich" at bounding box center [189, 130] width 65 height 7
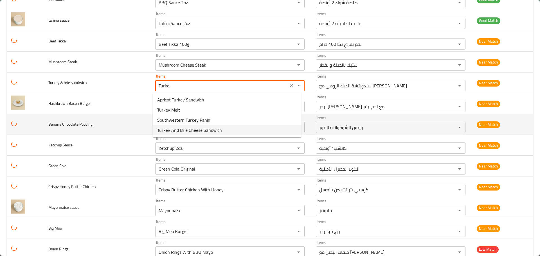
type sandwich "Turkey And Brie Cheese Sandwich"
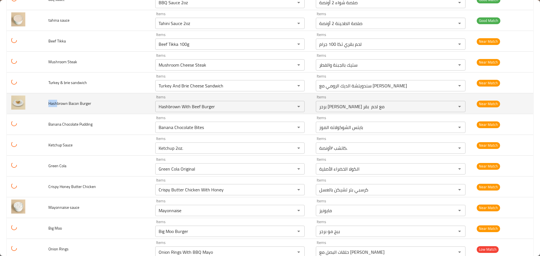
drag, startPoint x: 57, startPoint y: 103, endPoint x: 48, endPoint y: 104, distance: 9.4
click at [48, 104] on span "Hashbrown Bacon Burger" at bounding box center [69, 103] width 43 height 7
copy span "Hash"
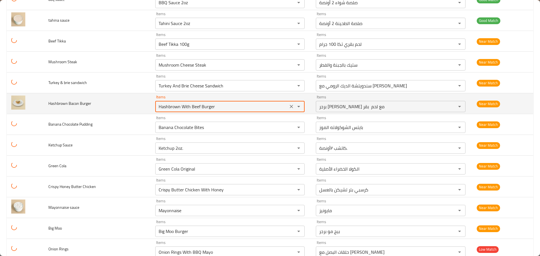
click at [158, 109] on Burger "Hashbrown With Beef Burger" at bounding box center [222, 107] width 130 height 8
paste Burger "enhanced table"
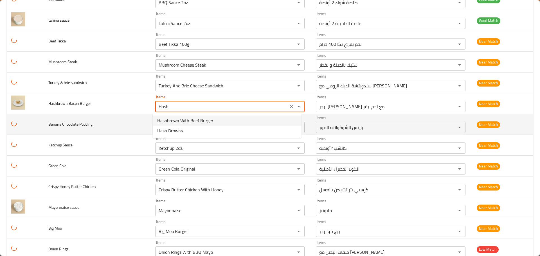
click at [173, 122] on span "Hashbrown With Beef Burger" at bounding box center [185, 120] width 56 height 7
type Burger "Hashbrown With Beef Burger"
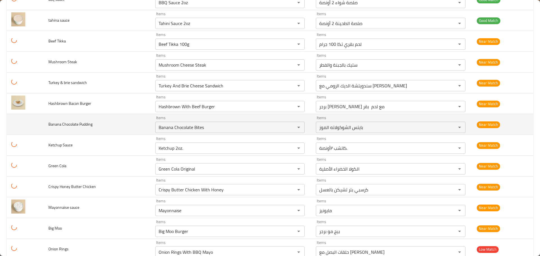
drag, startPoint x: 58, startPoint y: 124, endPoint x: 46, endPoint y: 124, distance: 11.8
click at [46, 124] on td "Banana Chocolate Pudding" at bounding box center [97, 124] width 107 height 21
click at [162, 129] on Pudding "Banana Chocolate Bites" at bounding box center [222, 128] width 130 height 8
paste Pudding "enhanced table"
type Pudding "[MEDICAL_DATA]"
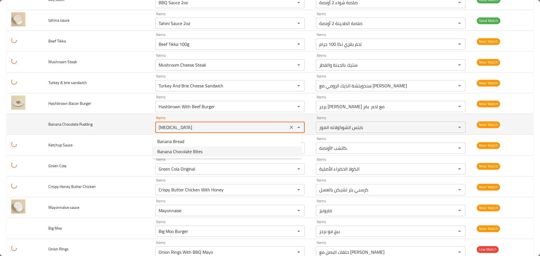
click at [289, 127] on icon "Clear" at bounding box center [292, 128] width 6 height 6
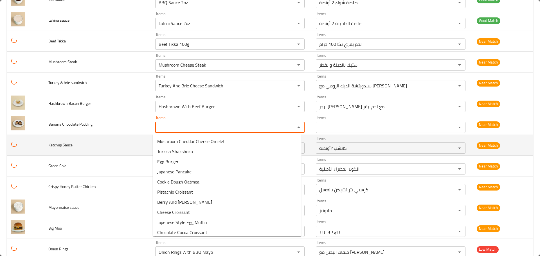
click at [84, 148] on td "Ketchup Sauce" at bounding box center [97, 145] width 107 height 21
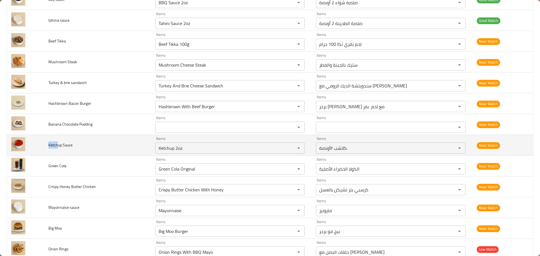
drag, startPoint x: 57, startPoint y: 146, endPoint x: 49, endPoint y: 146, distance: 7.9
click at [49, 146] on span "Ketchup Sauce" at bounding box center [60, 145] width 24 height 7
copy span "Ketch"
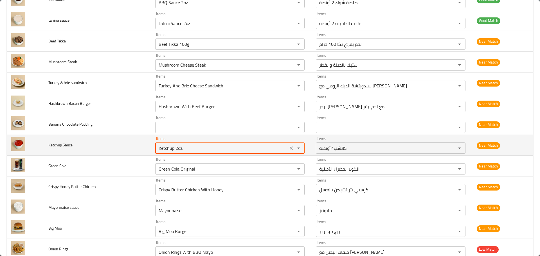
click at [170, 150] on Sauce "Ketchup 2oz." at bounding box center [222, 148] width 130 height 8
paste Sauce "enhanced table"
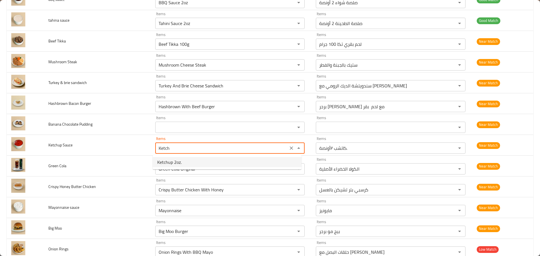
click at [170, 160] on span "Ketchup 2oz." at bounding box center [169, 162] width 24 height 7
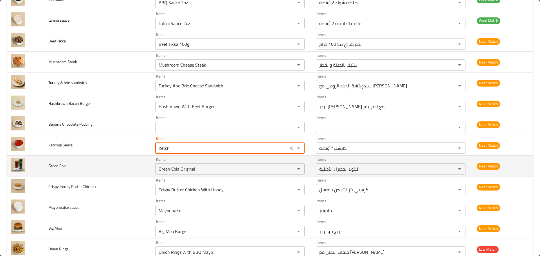
type Sauce "Ketchup 2oz."
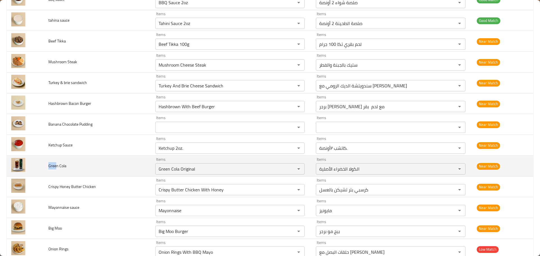
drag, startPoint x: 56, startPoint y: 164, endPoint x: 49, endPoint y: 165, distance: 7.2
click at [49, 165] on span "Green Cola" at bounding box center [57, 165] width 18 height 7
copy span "Gree"
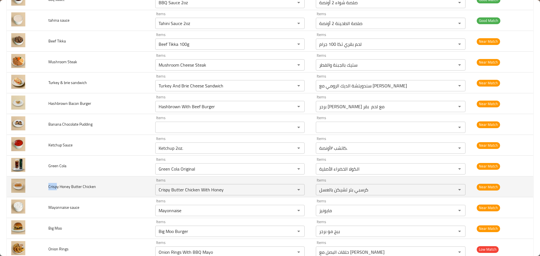
drag, startPoint x: 55, startPoint y: 188, endPoint x: 49, endPoint y: 189, distance: 6.5
click at [49, 189] on span "Crispy Honey Butter Chicken" at bounding box center [72, 186] width 48 height 7
copy span "Crisp"
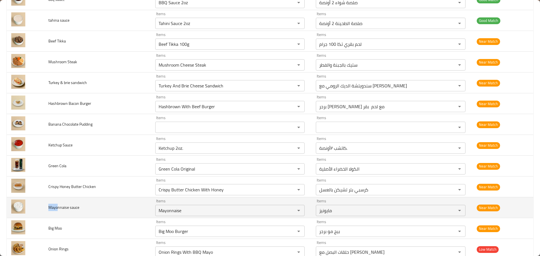
drag, startPoint x: 57, startPoint y: 208, endPoint x: 47, endPoint y: 209, distance: 10.1
click at [47, 209] on td "Mayonnaise sauce" at bounding box center [97, 208] width 107 height 21
copy span "Mayo"
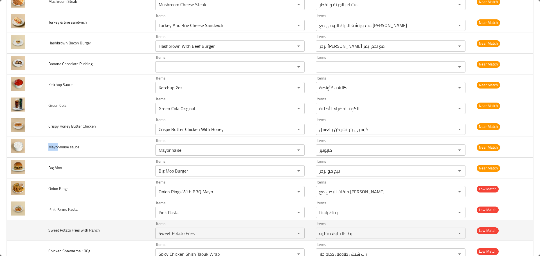
scroll to position [2139, 0]
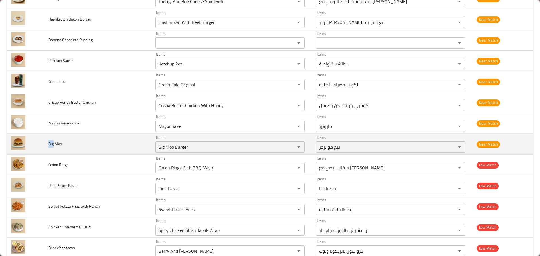
drag, startPoint x: 53, startPoint y: 144, endPoint x: 47, endPoint y: 144, distance: 6.2
click at [47, 144] on td "Big Moo" at bounding box center [97, 144] width 107 height 21
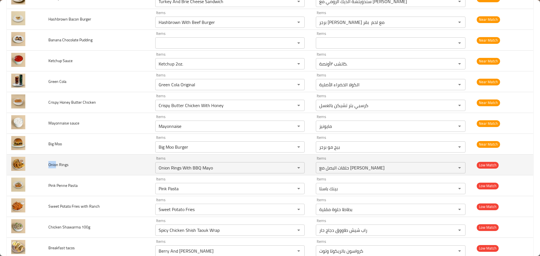
drag, startPoint x: 57, startPoint y: 165, endPoint x: 46, endPoint y: 167, distance: 10.7
click at [46, 167] on td "Onion Rings" at bounding box center [97, 165] width 107 height 21
copy span "Onio"
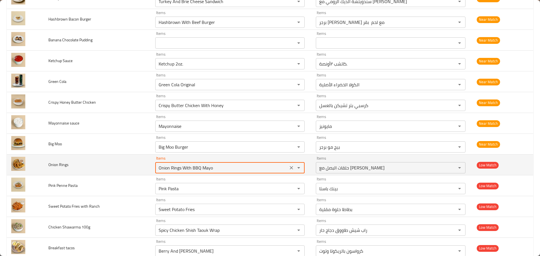
click at [166, 168] on Rings "Onion Rings With BBQ Mayo" at bounding box center [222, 168] width 130 height 8
paste Rings "enhanced table"
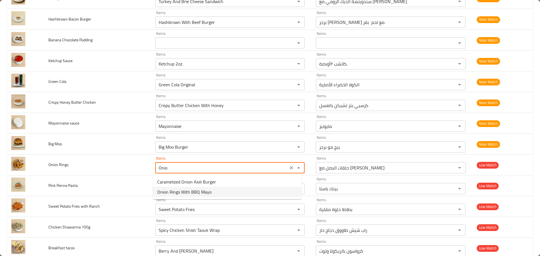
click at [177, 193] on span "Onion Rings With BBQ Mayo" at bounding box center [184, 192] width 54 height 7
type Rings "Onion Rings With BBQ Mayo"
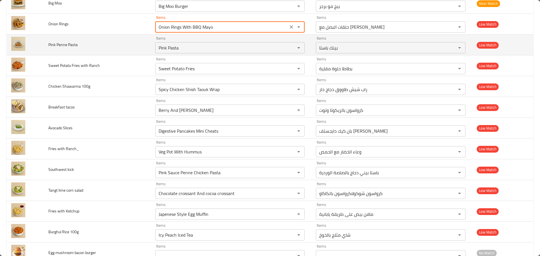
scroll to position [2280, 0]
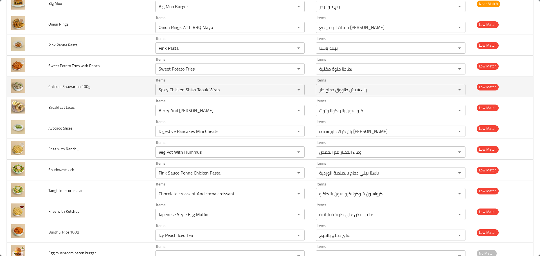
click at [66, 88] on span "Chicken Shawarma 100g" at bounding box center [69, 86] width 42 height 7
copy span "Shawarma"
click at [186, 95] on div "Spicy Chicken Shish Taouk Wrap Items" at bounding box center [230, 89] width 150 height 11
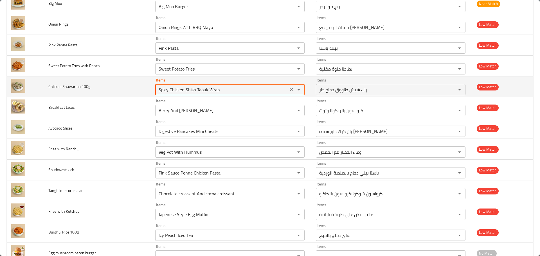
paste 100g "hawarma"
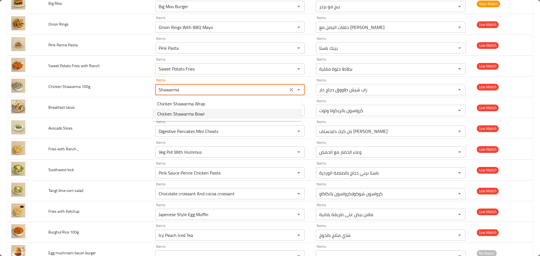
click at [187, 115] on span "Chicken Shawarma Bowl" at bounding box center [180, 114] width 47 height 7
type 100g "Chicken Shawarma Bowl"
type 100g-ar "جاط شاورما دجاج"
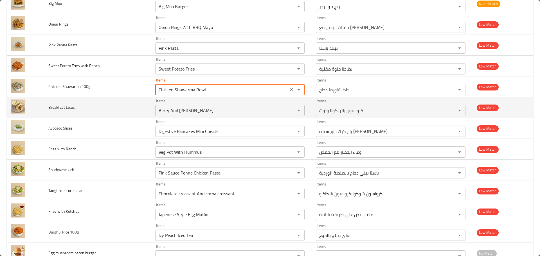
type 100g "Chicken Shawarma Bowl"
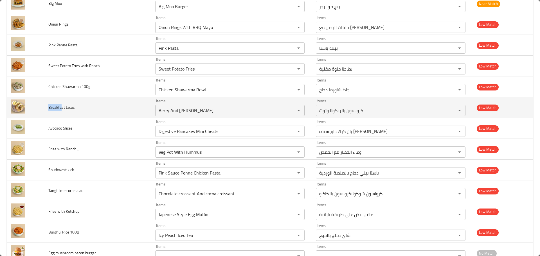
drag, startPoint x: 61, startPoint y: 107, endPoint x: 48, endPoint y: 108, distance: 13.0
click at [48, 108] on td "Breakfast tacos" at bounding box center [97, 107] width 107 height 21
copy span "Breakfa"
click at [166, 111] on tacos "Berry And [PERSON_NAME]" at bounding box center [222, 111] width 130 height 8
paste tacos "reakfa"
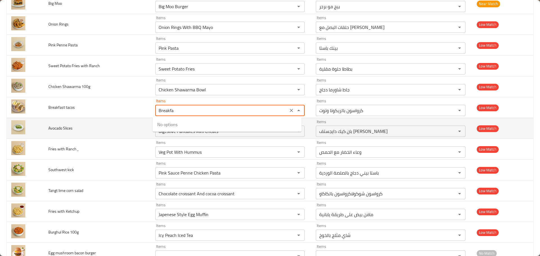
type tacos "Berry And [PERSON_NAME]"
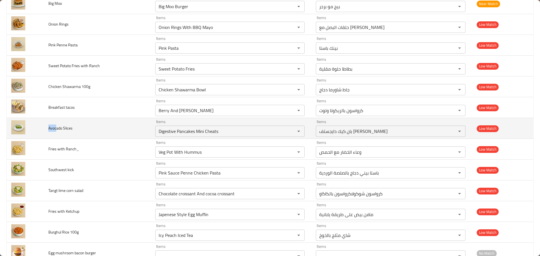
drag, startPoint x: 57, startPoint y: 129, endPoint x: 48, endPoint y: 129, distance: 9.0
click at [48, 129] on td "Avocado Slices" at bounding box center [97, 128] width 107 height 21
click at [164, 131] on Slices "Digestive Pancakes Mini Cheats" at bounding box center [222, 132] width 130 height 8
paste Slices "Avoc"
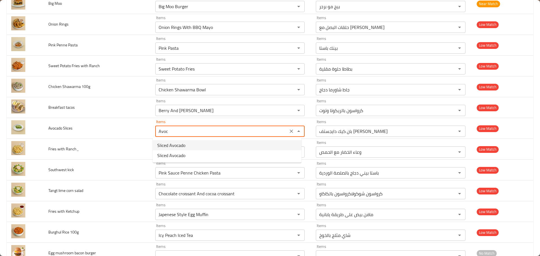
click at [185, 148] on span "Sliced Avocado" at bounding box center [171, 145] width 28 height 7
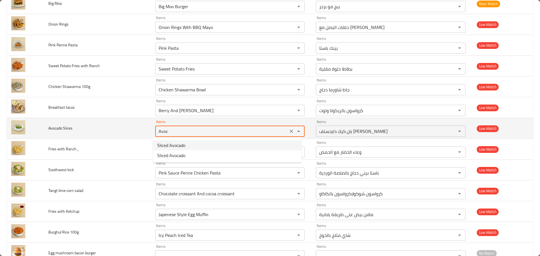
type Slices "Sliced Avocado"
type Slices-ar "[PERSON_NAME]"
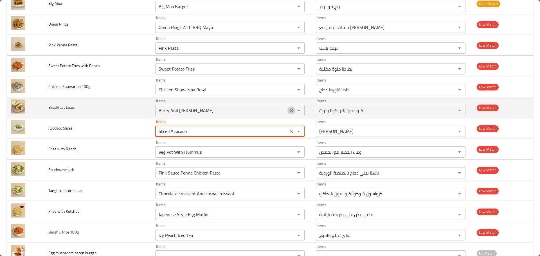
click at [289, 111] on icon "Clear" at bounding box center [292, 111] width 6 height 6
type Slices "Sliced Avocado"
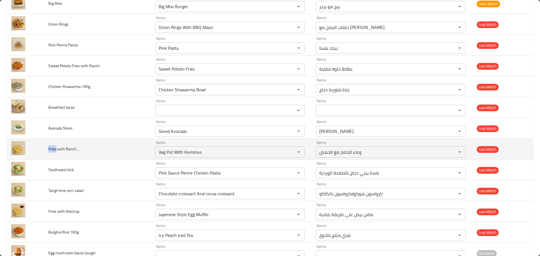
drag, startPoint x: 56, startPoint y: 149, endPoint x: 47, endPoint y: 149, distance: 9.6
click at [47, 149] on td "Fries with Ranch_" at bounding box center [97, 149] width 107 height 21
click at [289, 153] on icon "Clear" at bounding box center [292, 152] width 6 height 6
drag, startPoint x: 55, startPoint y: 149, endPoint x: 48, endPoint y: 150, distance: 6.8
click at [48, 150] on td "Fries with Ranch_" at bounding box center [97, 149] width 107 height 21
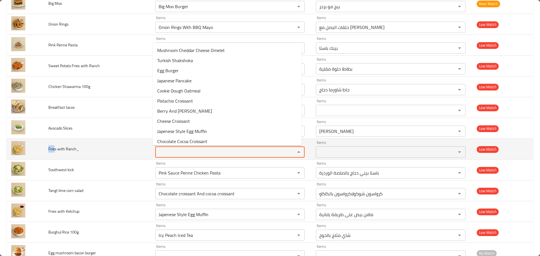
click at [176, 152] on Ranch_ "Items" at bounding box center [222, 152] width 130 height 8
paste Ranch_ "Frie"
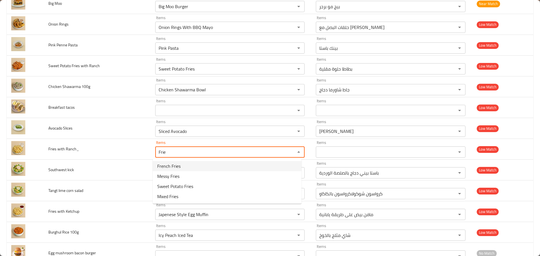
click at [179, 168] on span "French Fries" at bounding box center [168, 166] width 23 height 7
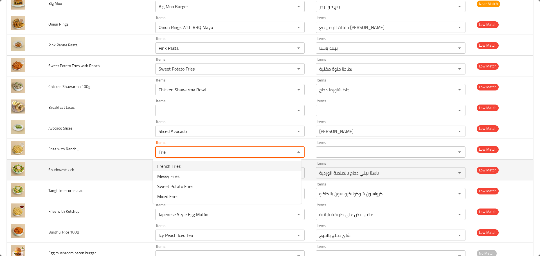
type Ranch_ "French Fries"
type Ranch_-ar "بطاطا [GEOGRAPHIC_DATA]"
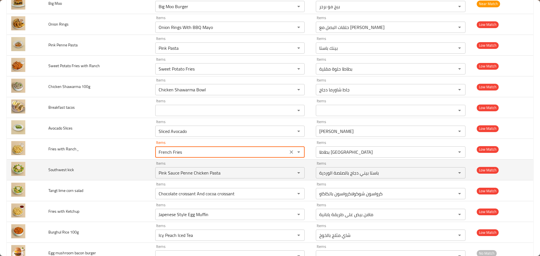
type Ranch_ "French Fries"
drag, startPoint x: 56, startPoint y: 170, endPoint x: 48, endPoint y: 169, distance: 8.5
click at [48, 169] on td "Southwest kick" at bounding box center [97, 170] width 107 height 21
click at [166, 172] on kick "Pink Sauce Penne Chicken Pasta" at bounding box center [222, 173] width 130 height 8
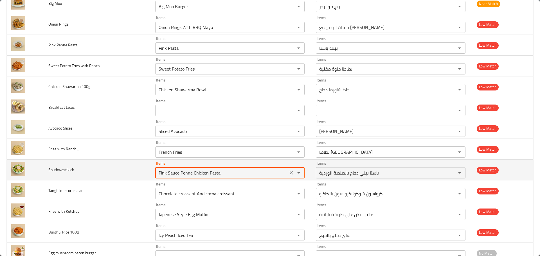
paste kick "Sout"
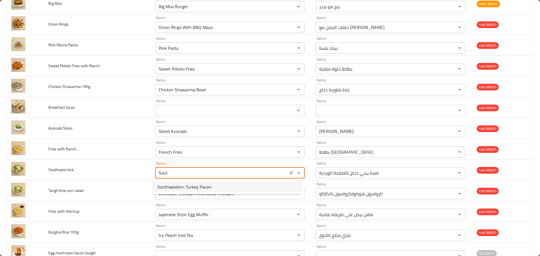
click at [173, 191] on span "Southwestern Turkey Panini" at bounding box center [184, 187] width 54 height 7
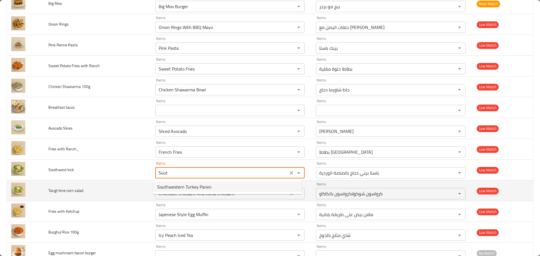
type kick "Southwestern Turkey Panini"
type kick-ar "ساوث-ويسترن تركي بانيني"
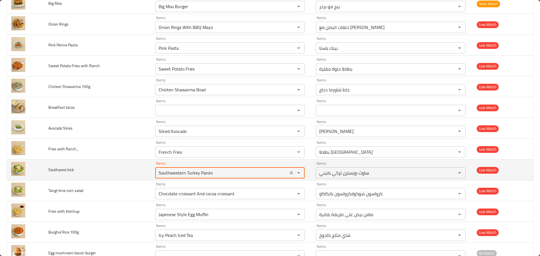
click at [190, 176] on kick "Southwestern Turkey Panini" at bounding box center [222, 173] width 130 height 8
type kick "Southwestern Turkey Panini"
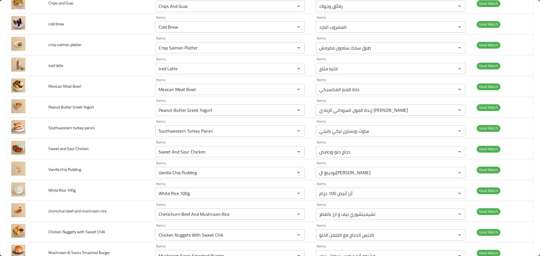
scroll to position [2325, 0]
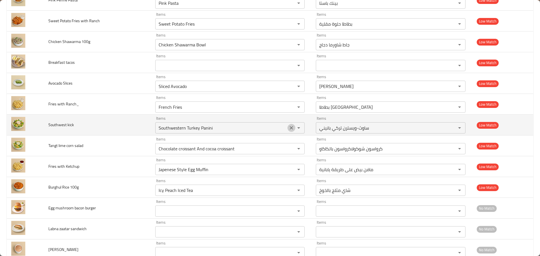
click at [289, 128] on icon "Clear" at bounding box center [292, 128] width 6 height 6
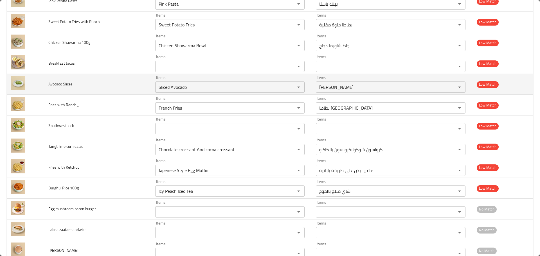
scroll to position [2343, 0]
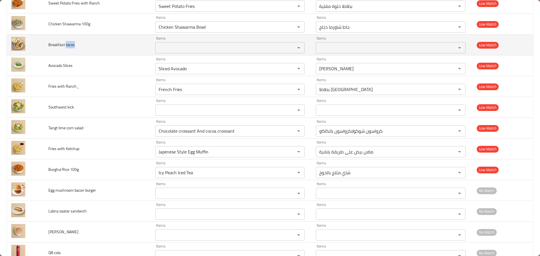
drag, startPoint x: 76, startPoint y: 44, endPoint x: 66, endPoint y: 44, distance: 10.7
click at [66, 44] on td "Breakfast tacos" at bounding box center [97, 45] width 107 height 21
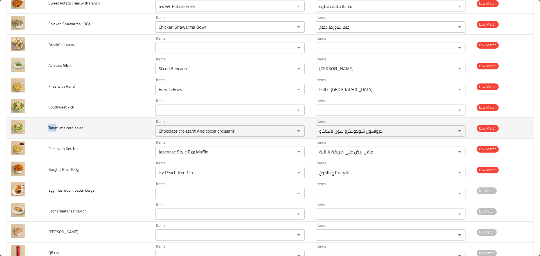
drag, startPoint x: 56, startPoint y: 128, endPoint x: 49, endPoint y: 127, distance: 7.2
click at [49, 127] on span "Tangt lime corn salad" at bounding box center [65, 127] width 35 height 7
click at [185, 132] on salad "Chocolate croissant And cocoa croissant" at bounding box center [222, 131] width 130 height 8
paste salad "Tang"
click at [61, 127] on span "Tangt lime corn salad" at bounding box center [65, 127] width 35 height 7
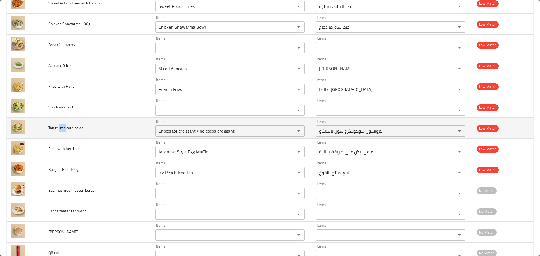
click at [61, 127] on span "Tangt lime corn salad" at bounding box center [65, 127] width 35 height 7
click at [184, 131] on salad "Chocolate croissant And cocoa croissant" at bounding box center [222, 131] width 130 height 8
paste salad "lime"
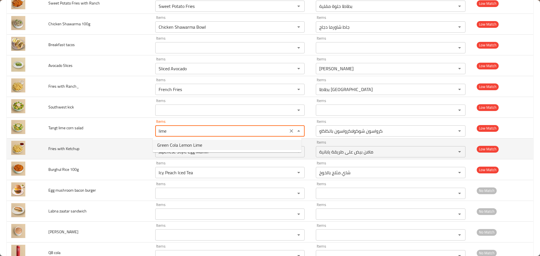
type salad "Chocolate croissant And cocoa croissant"
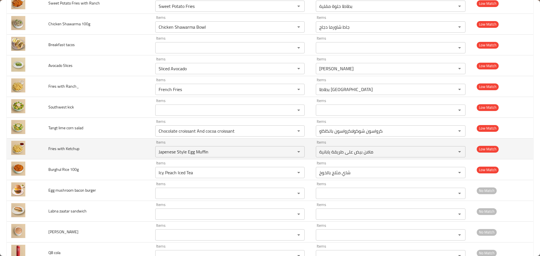
click at [126, 149] on td "Fries with Ketchup" at bounding box center [97, 149] width 107 height 21
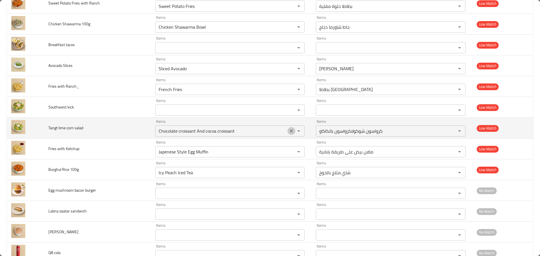
click at [289, 130] on icon "Clear" at bounding box center [292, 131] width 6 height 6
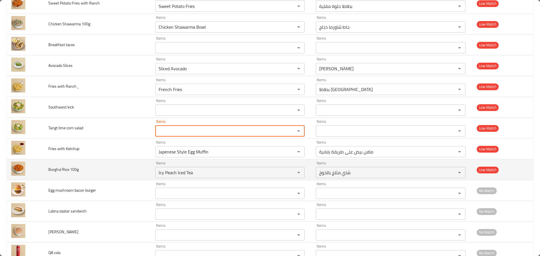
click at [112, 175] on td "Burghul Rice 100g" at bounding box center [97, 170] width 107 height 21
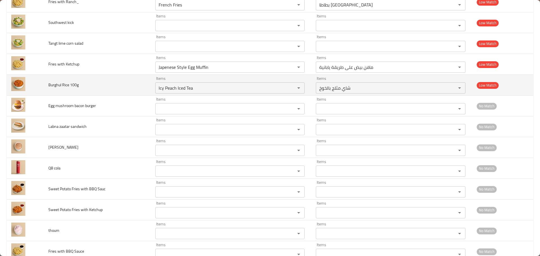
scroll to position [2445, 0]
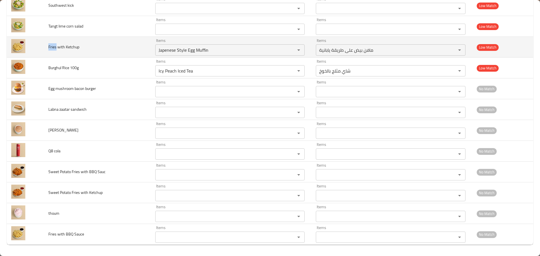
drag, startPoint x: 56, startPoint y: 46, endPoint x: 48, endPoint y: 46, distance: 8.2
click at [48, 46] on span "Fries with Ketchup" at bounding box center [63, 46] width 31 height 7
click at [182, 49] on Ketchup "Japenese Style Egg Muffin" at bounding box center [222, 50] width 130 height 8
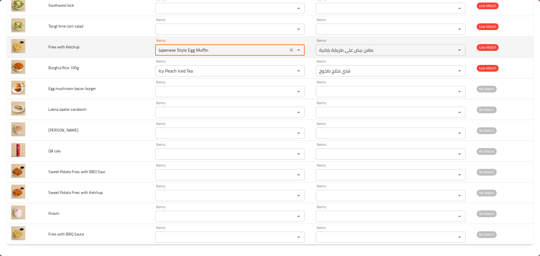
paste Ketchup "Fries"
type Ketchup "Fries"
click at [289, 51] on icon "Clear" at bounding box center [292, 50] width 6 height 6
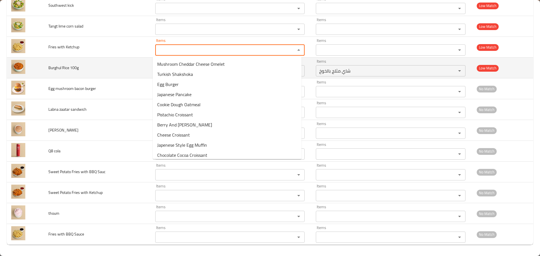
click at [55, 68] on span "Burghul Rice 100g" at bounding box center [63, 67] width 30 height 7
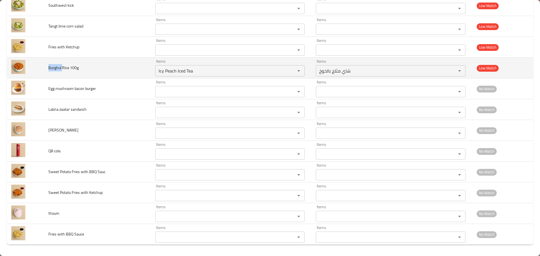
click at [55, 68] on span "Burghul Rice 100g" at bounding box center [63, 67] width 30 height 7
click at [172, 74] on 100g "Icy Peach Iced Tea" at bounding box center [222, 71] width 130 height 8
paste 100g "Burghul"
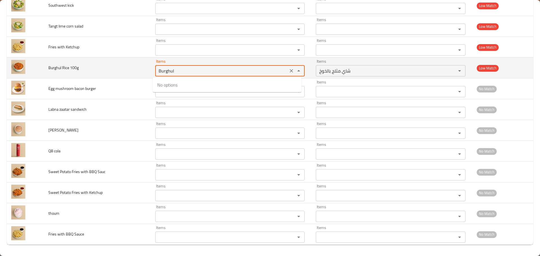
type 100g "Burghul"
click at [290, 71] on icon "Clear" at bounding box center [291, 70] width 3 height 3
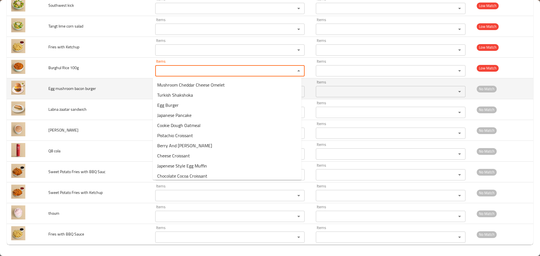
click at [49, 90] on span "Egg mushroom bacon burger" at bounding box center [72, 88] width 48 height 7
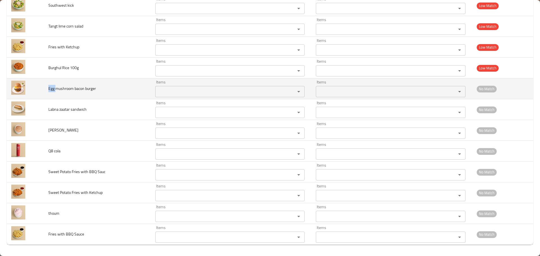
click at [49, 90] on span "Egg mushroom bacon burger" at bounding box center [72, 88] width 48 height 7
click at [188, 87] on div "Items" at bounding box center [230, 91] width 150 height 11
paste burger "Egg"
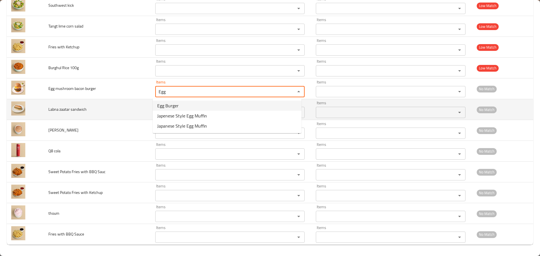
type burger "Egg"
click at [118, 107] on td "Labna zaatar sandwich" at bounding box center [97, 109] width 107 height 21
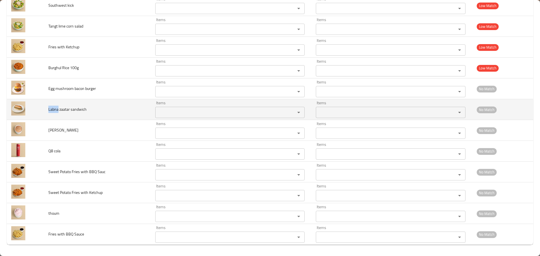
drag, startPoint x: 58, startPoint y: 109, endPoint x: 48, endPoint y: 111, distance: 9.8
click at [48, 111] on span "Labna zaatar sandwich" at bounding box center [67, 109] width 38 height 7
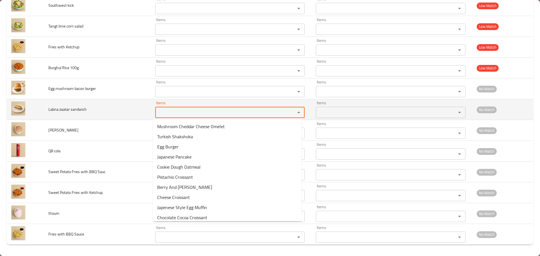
click at [185, 112] on sandwich "Items" at bounding box center [222, 113] width 130 height 8
paste sandwich "Labna"
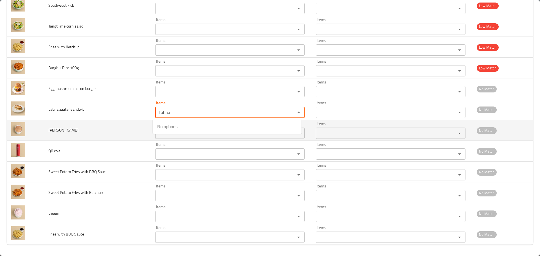
type sandwich "Labna"
click at [89, 138] on td "[PERSON_NAME]" at bounding box center [97, 130] width 107 height 21
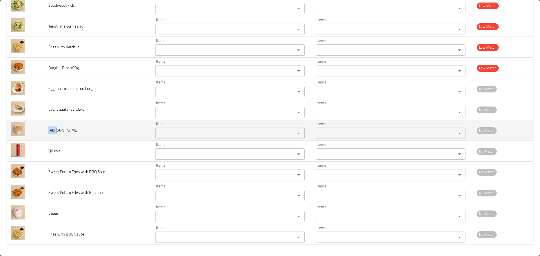
drag, startPoint x: 57, startPoint y: 131, endPoint x: 49, endPoint y: 129, distance: 7.7
click at [49, 129] on span "[PERSON_NAME]" at bounding box center [63, 130] width 30 height 7
click at [200, 137] on sriracha "Items" at bounding box center [222, 133] width 130 height 8
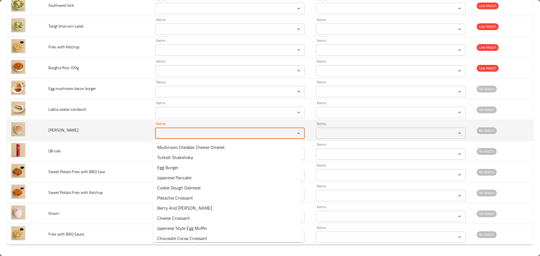
paste sriracha "mayo"
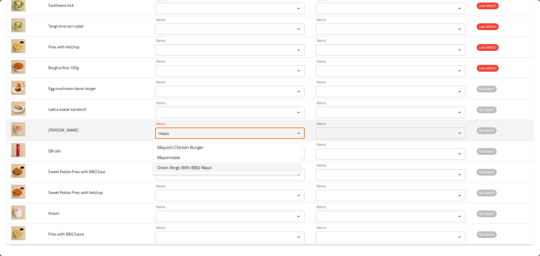
type sriracha "mayo"
click at [63, 131] on span "[PERSON_NAME]" at bounding box center [63, 130] width 30 height 7
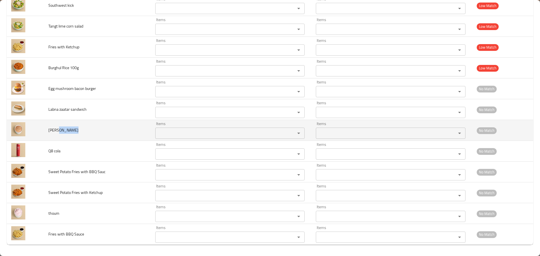
click at [63, 131] on span "[PERSON_NAME]" at bounding box center [63, 130] width 30 height 7
click at [172, 133] on sriracha "Items" at bounding box center [222, 133] width 130 height 8
paste sriracha "sriracha"
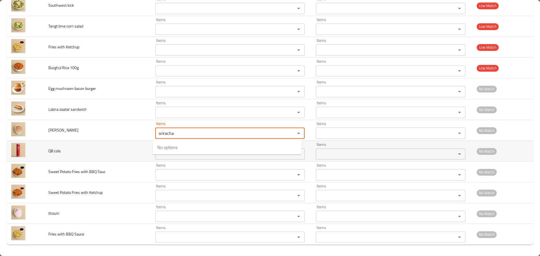
type sriracha "sriracha"
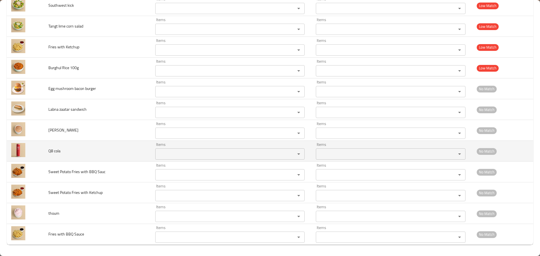
click at [51, 151] on span "Q8 cola" at bounding box center [54, 150] width 12 height 7
click at [169, 148] on div "Items Items" at bounding box center [230, 151] width 150 height 17
click at [168, 152] on cola "Items" at bounding box center [222, 154] width 130 height 8
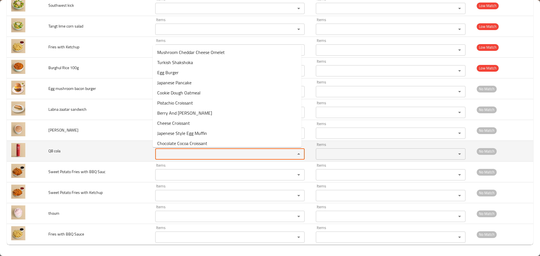
paste cola "Q8"
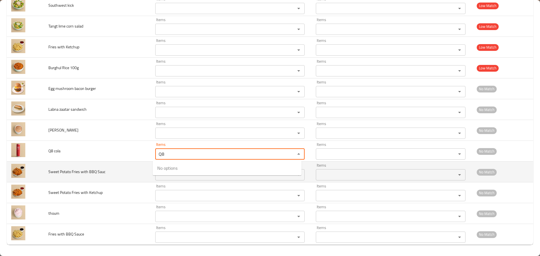
type cola "Q8"
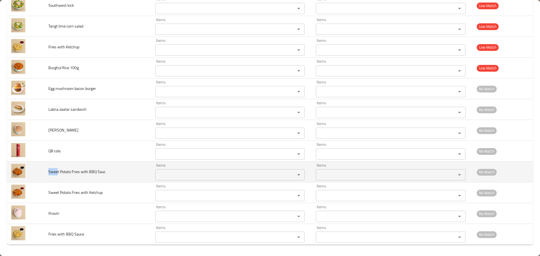
drag, startPoint x: 57, startPoint y: 171, endPoint x: 48, endPoint y: 173, distance: 8.8
click at [48, 173] on span "Sweet Potato Fries with BBQ Sauc" at bounding box center [76, 171] width 57 height 7
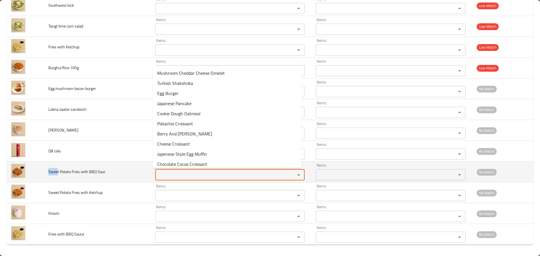
click at [187, 177] on Sauc "Items" at bounding box center [222, 175] width 130 height 8
paste Sauc "Swee"
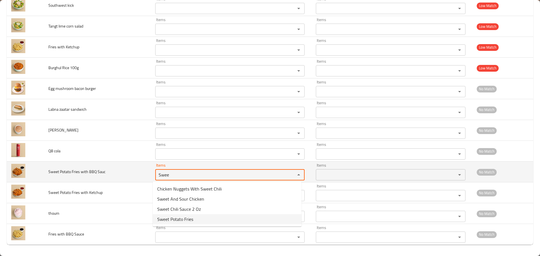
type Sauc "Swee"
click at [110, 180] on td "Sweet Potato Fries with BBQ Sauc" at bounding box center [97, 172] width 107 height 21
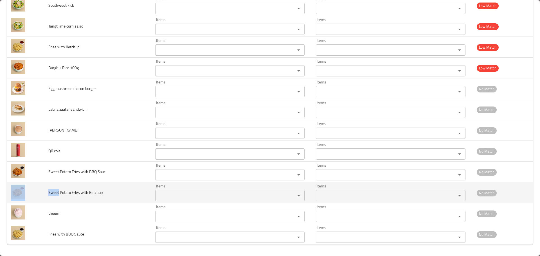
drag, startPoint x: 59, startPoint y: 193, endPoint x: 43, endPoint y: 192, distance: 15.5
click at [43, 192] on tr "Sweet Potato Fries with Ketchup Items Items Items Items No Match" at bounding box center [270, 193] width 527 height 21
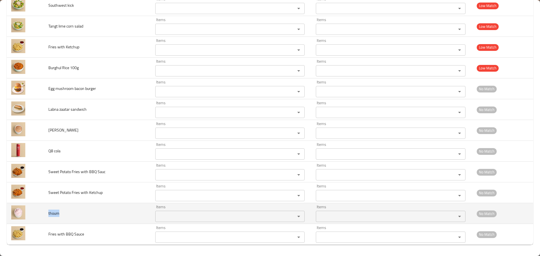
drag, startPoint x: 59, startPoint y: 214, endPoint x: 47, endPoint y: 213, distance: 11.9
click at [47, 213] on td "thoum" at bounding box center [97, 214] width 107 height 21
click at [175, 217] on input "Items" at bounding box center [222, 217] width 130 height 8
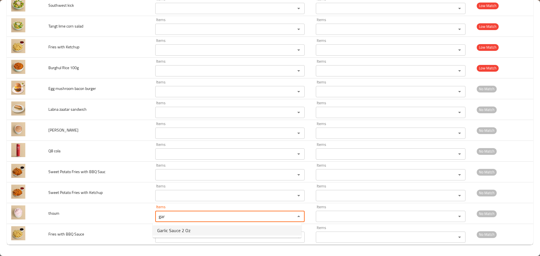
click at [173, 234] on span "Garlic Sauce 2 Oz" at bounding box center [173, 230] width 33 height 7
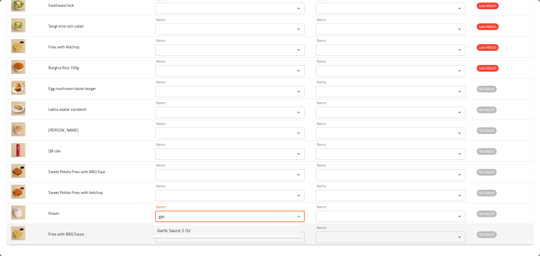
type input "Garlic Sauce 2 Oz"
type input "صلصة ثوم 2 أونصة"
type input "Garlic Sauce 2 Oz"
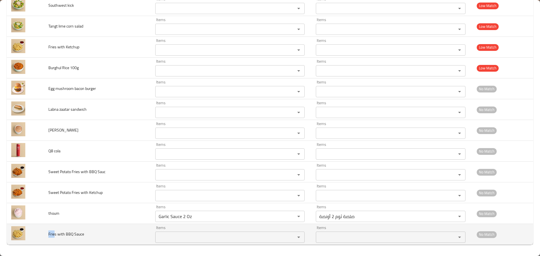
drag, startPoint x: 54, startPoint y: 233, endPoint x: 44, endPoint y: 233, distance: 10.4
click at [44, 233] on td "Fries with BBQ Sauce" at bounding box center [97, 234] width 107 height 21
click at [168, 237] on Sauce "Items" at bounding box center [222, 238] width 130 height 8
paste Sauce "Frie"
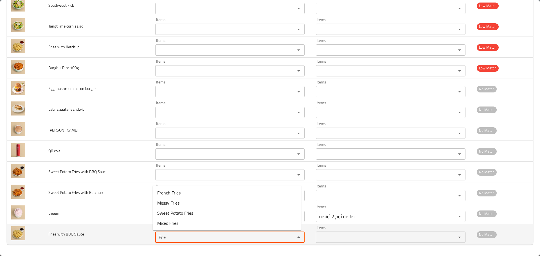
type Sauce "Frie"
click at [109, 238] on td "Fries with BBQ Sauce" at bounding box center [97, 234] width 107 height 21
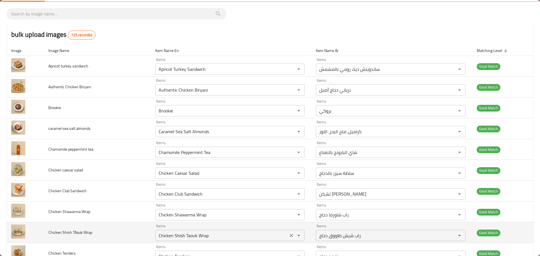
scroll to position [0, 0]
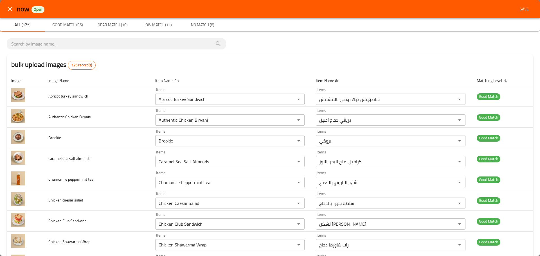
click at [516, 9] on button "Save" at bounding box center [525, 9] width 18 height 10
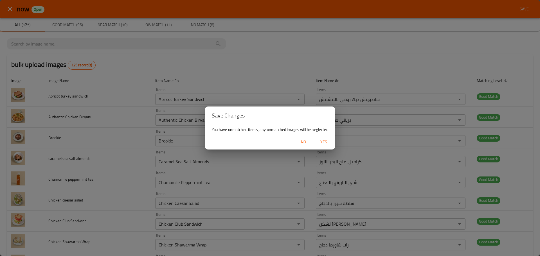
click at [328, 144] on span "Yes" at bounding box center [324, 142] width 14 height 7
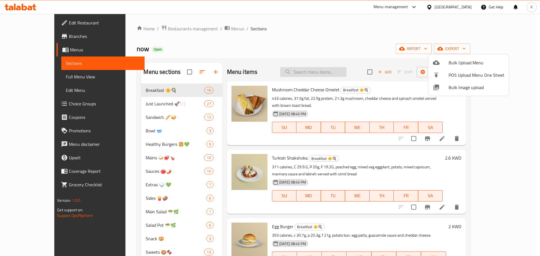
click at [347, 72] on div at bounding box center [270, 128] width 540 height 256
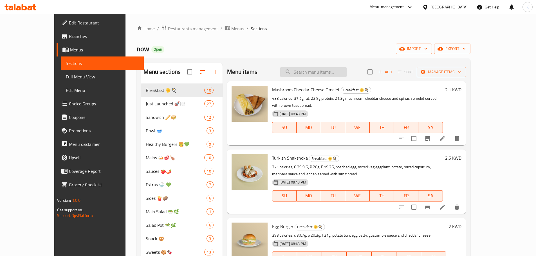
click at [347, 71] on input "search" at bounding box center [313, 72] width 66 height 10
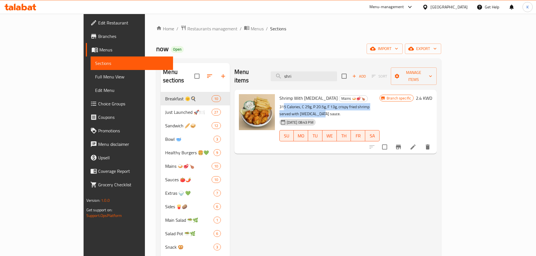
drag, startPoint x: 262, startPoint y: 99, endPoint x: 388, endPoint y: 101, distance: 126.1
click at [380, 104] on p "315 Calories, C 29g, P 20.5g, F 13g, crispy fried shrimp served with [MEDICAL_D…" at bounding box center [330, 111] width 100 height 14
click at [331, 151] on div "Menu items shri Add Sort Manage items Shrimp With [MEDICAL_DATA] Mains 🍛🥩🍗 315 …" at bounding box center [333, 191] width 207 height 256
drag, startPoint x: 327, startPoint y: 70, endPoint x: 301, endPoint y: 69, distance: 26.2
click at [301, 71] on input "shri" at bounding box center [304, 76] width 66 height 10
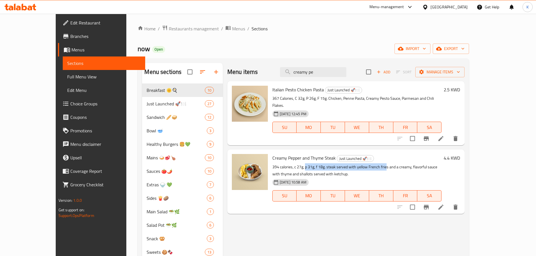
drag, startPoint x: 301, startPoint y: 160, endPoint x: 371, endPoint y: 163, distance: 70.2
click at [371, 164] on p "394 calories, c 27g, p 31g, f 18g. steak served with yellow French fries and a …" at bounding box center [356, 171] width 169 height 14
drag, startPoint x: 345, startPoint y: 73, endPoint x: 281, endPoint y: 67, distance: 64.1
click at [281, 67] on div "Menu items creamy pe Add Sort Manage items" at bounding box center [345, 72] width 237 height 18
drag, startPoint x: 366, startPoint y: 48, endPoint x: 344, endPoint y: 62, distance: 26.1
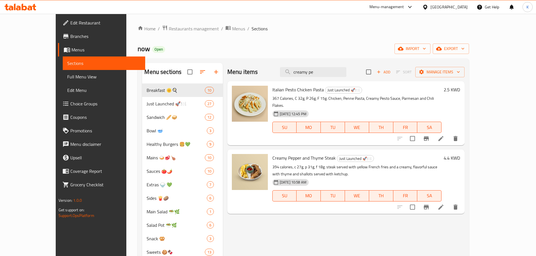
click at [366, 48] on div "now Open import export" at bounding box center [304, 49] width 332 height 10
click at [317, 73] on input "creamy pe" at bounding box center [313, 72] width 66 height 10
paste input "Chicken Tenders"
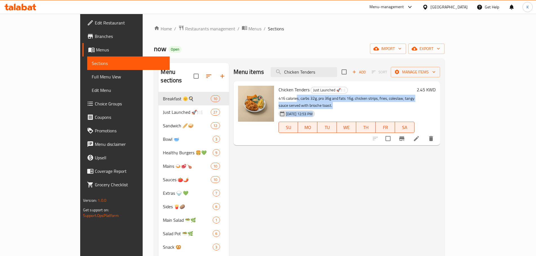
drag, startPoint x: 294, startPoint y: 100, endPoint x: 366, endPoint y: 103, distance: 72.1
click at [366, 103] on div "Chicken Tenders Just Launched 🚀🍽️ 416 calories, carbs 32g, pro 36g and fats 16g…" at bounding box center [346, 114] width 141 height 60
click at [331, 66] on div "Menu items Chicken Tenders Add Sort Manage items" at bounding box center [337, 72] width 207 height 18
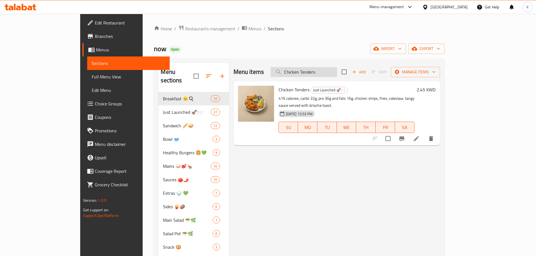
click at [329, 70] on input "Chicken Tenders" at bounding box center [304, 72] width 66 height 10
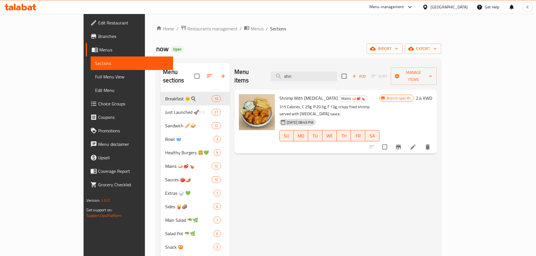
type input "shri"
click at [287, 94] on span "Shrimp With [MEDICAL_DATA]" at bounding box center [309, 98] width 58 height 8
click at [286, 94] on span "Shrimp With [MEDICAL_DATA]" at bounding box center [309, 98] width 58 height 8
click at [280, 94] on span "Shrimp With [MEDICAL_DATA]" at bounding box center [309, 98] width 58 height 8
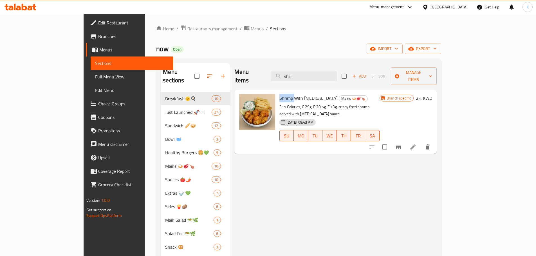
click at [280, 94] on span "Shrimp With [MEDICAL_DATA]" at bounding box center [309, 98] width 58 height 8
click at [179, 50] on div "now Open import export" at bounding box center [298, 49] width 285 height 10
click at [95, 79] on span "Full Menu View" at bounding box center [131, 76] width 73 height 7
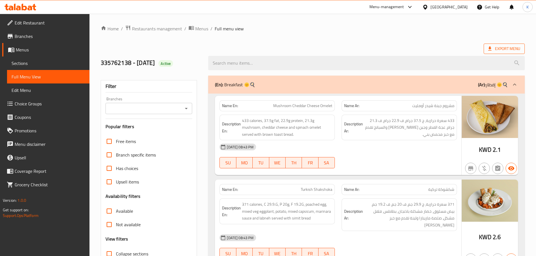
click at [505, 51] on span "Export Menu" at bounding box center [504, 48] width 32 height 7
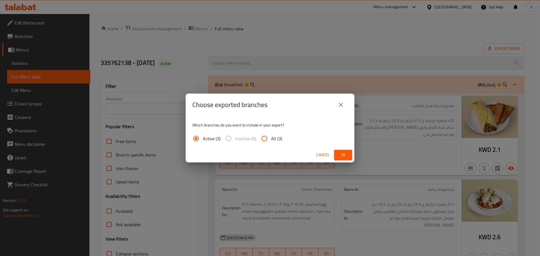
click at [271, 141] on span "All (3)" at bounding box center [276, 138] width 11 height 7
click at [271, 141] on input "All (3)" at bounding box center [265, 139] width 14 height 14
radio input "true"
click at [350, 154] on button "Ok" at bounding box center [343, 155] width 18 height 10
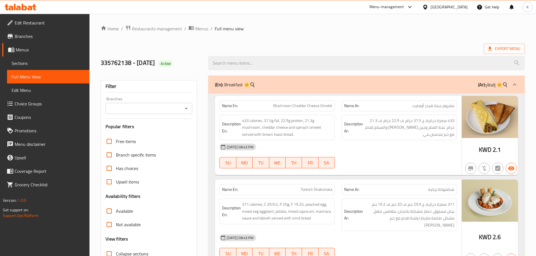
drag, startPoint x: 211, startPoint y: 50, endPoint x: 163, endPoint y: 53, distance: 47.4
click at [25, 49] on span "Menus" at bounding box center [50, 49] width 69 height 7
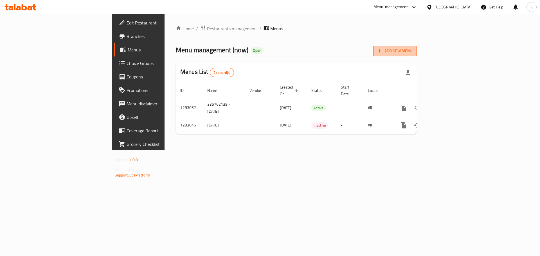
click at [383, 49] on icon "button" at bounding box center [380, 51] width 6 height 6
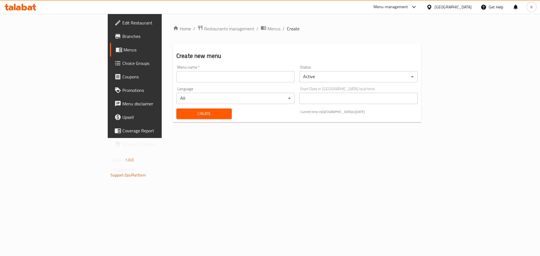
click at [188, 76] on input "text" at bounding box center [235, 76] width 119 height 11
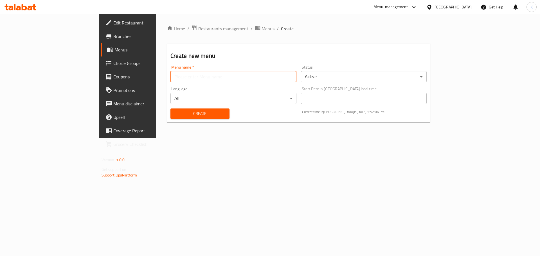
type input "images added"
click at [175, 112] on span "Create" at bounding box center [200, 113] width 50 height 7
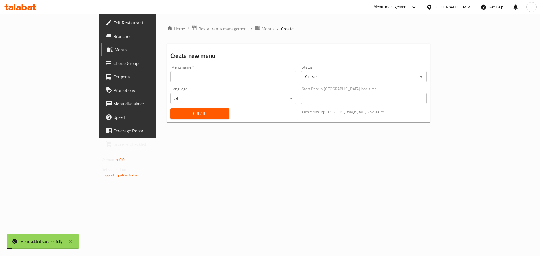
click at [115, 48] on span "Menus" at bounding box center [150, 49] width 70 height 7
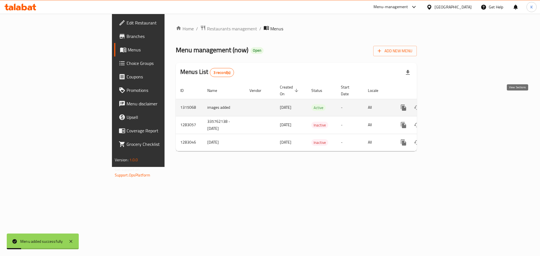
click at [448, 104] on icon "enhanced table" at bounding box center [444, 107] width 7 height 7
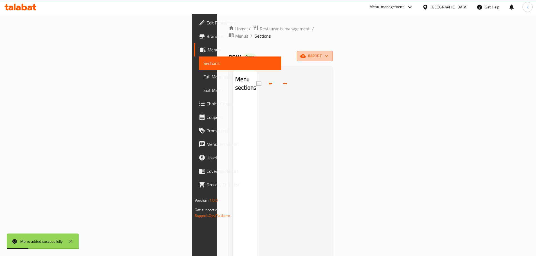
click at [328, 53] on span "import" at bounding box center [314, 56] width 27 height 7
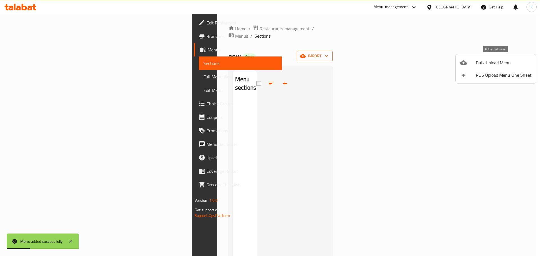
click at [488, 63] on span "Bulk Upload Menu" at bounding box center [504, 62] width 56 height 7
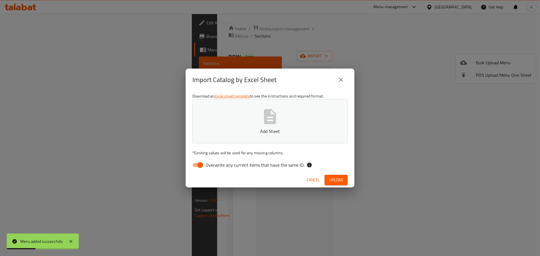
click at [233, 125] on button "Add Sheet" at bounding box center [270, 121] width 155 height 44
click at [232, 167] on span "Overwrite any current items that have the same ID." at bounding box center [255, 165] width 99 height 7
click at [216, 167] on input "Overwrite any current items that have the same ID." at bounding box center [200, 165] width 32 height 11
checkbox input "false"
click at [331, 180] on span "Upload" at bounding box center [336, 180] width 14 height 7
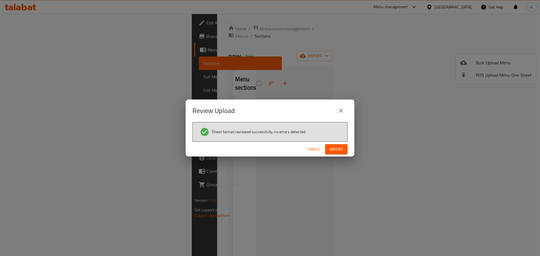
click at [330, 149] on span "Import" at bounding box center [337, 149] width 14 height 7
